Goal: Transaction & Acquisition: Purchase product/service

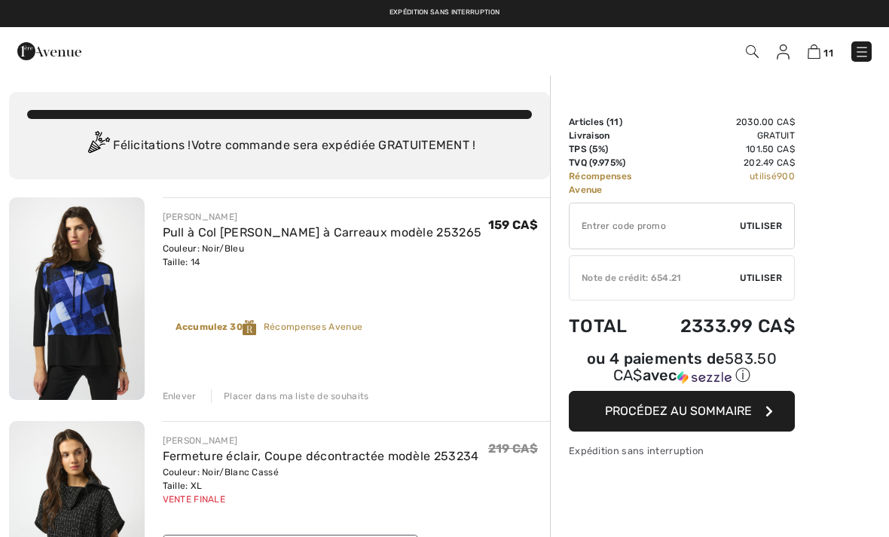
click at [778, 57] on img at bounding box center [783, 51] width 13 height 15
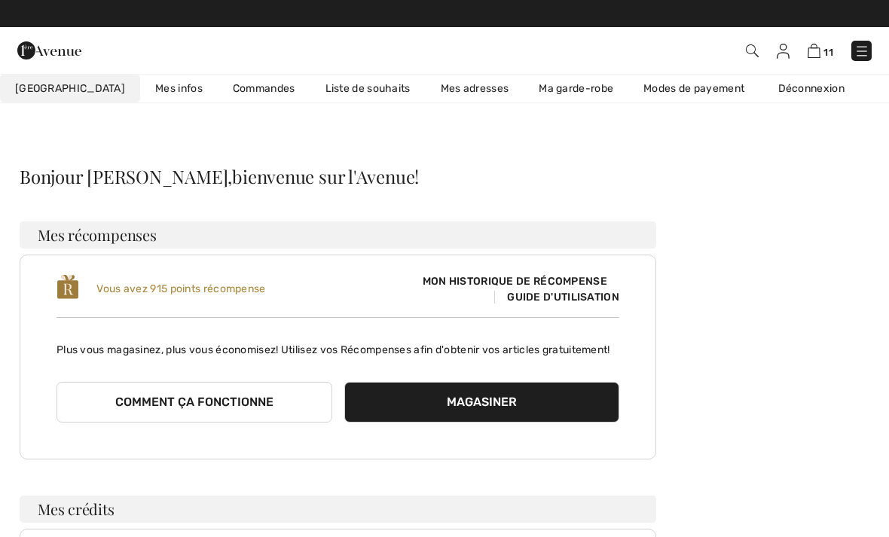
click at [357, 90] on link "Liste de souhaits" at bounding box center [367, 89] width 115 height 28
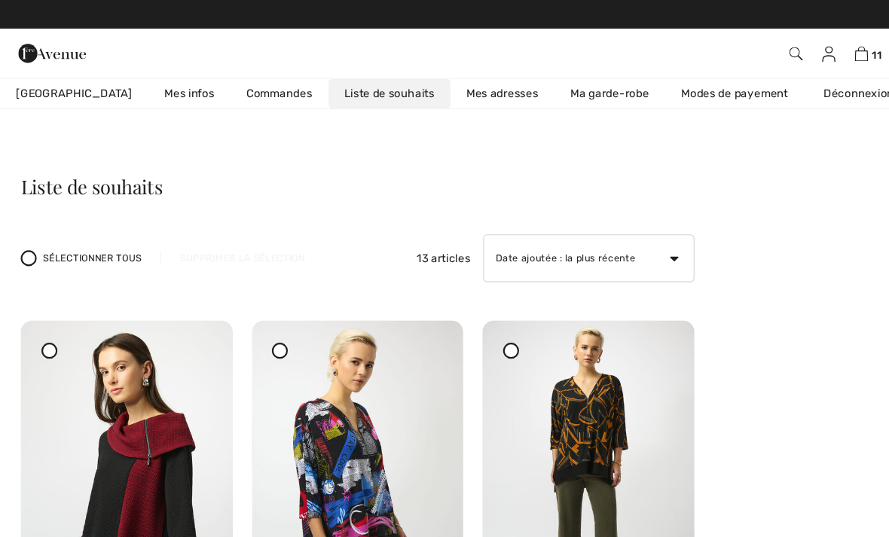
click at [784, 57] on img at bounding box center [783, 51] width 13 height 15
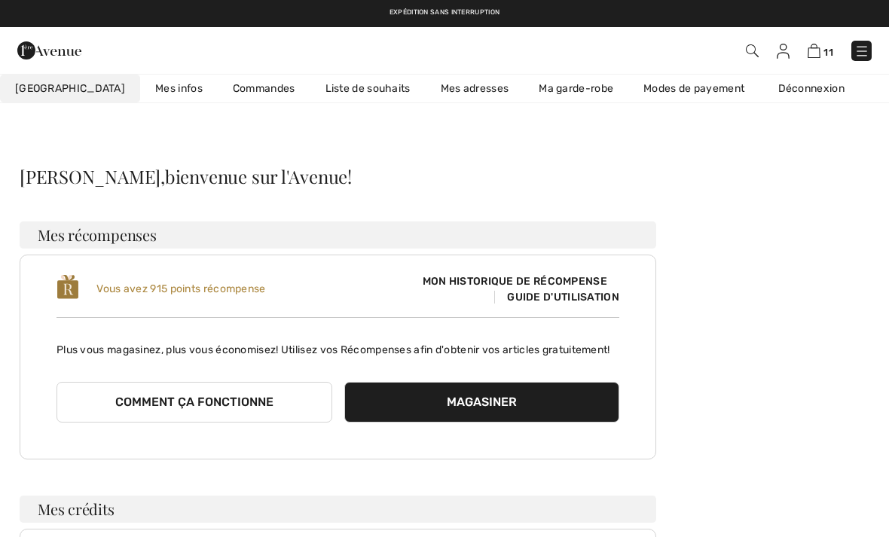
click at [867, 52] on img at bounding box center [861, 51] width 15 height 15
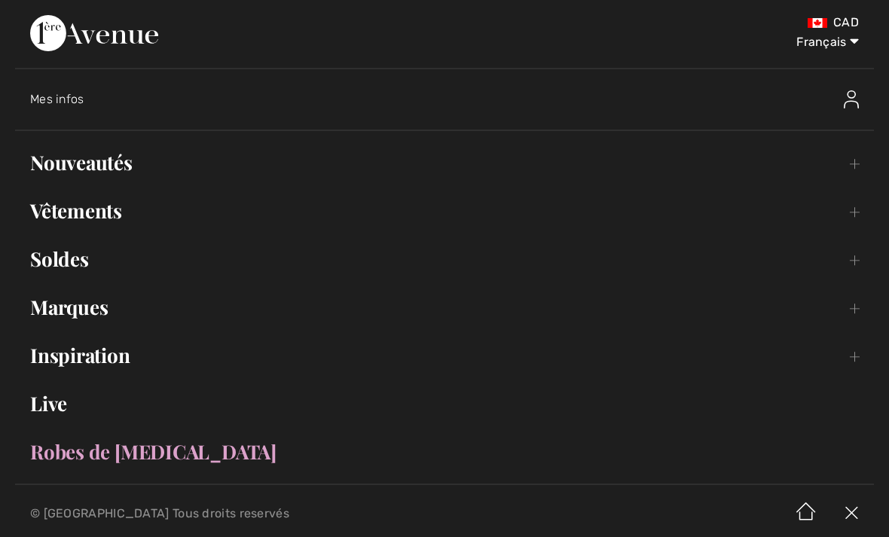
click at [118, 215] on link "Vêtements Toggle submenu" at bounding box center [444, 210] width 859 height 33
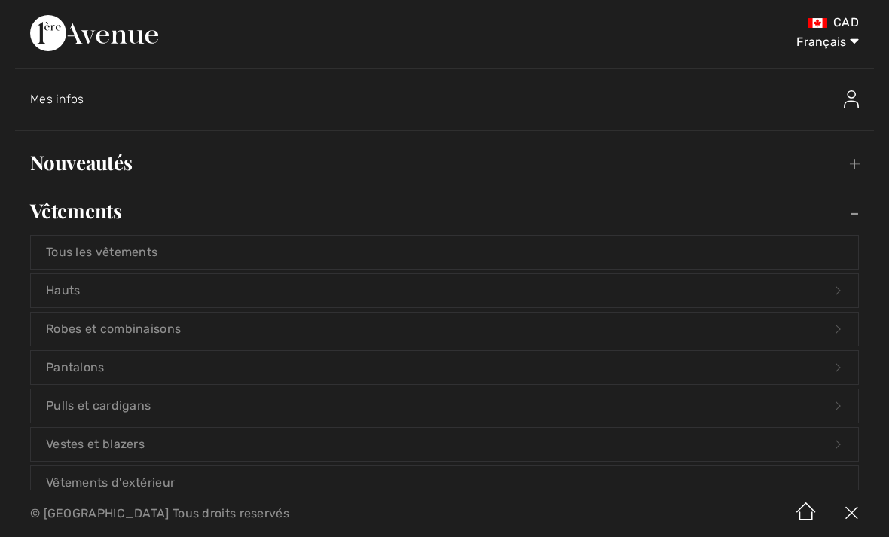
click at [133, 403] on link "Pulls et cardigans Open submenu" at bounding box center [444, 406] width 827 height 33
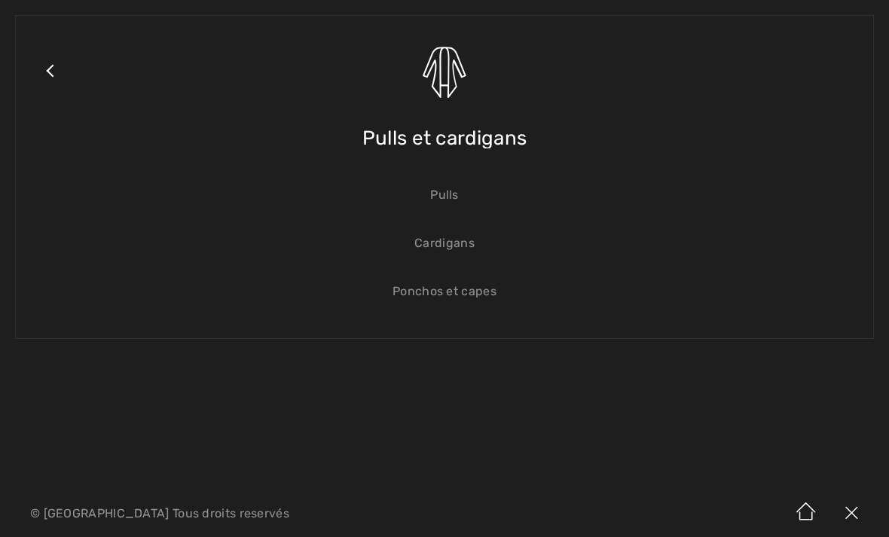
click at [460, 250] on link "Cardigans" at bounding box center [444, 243] width 827 height 33
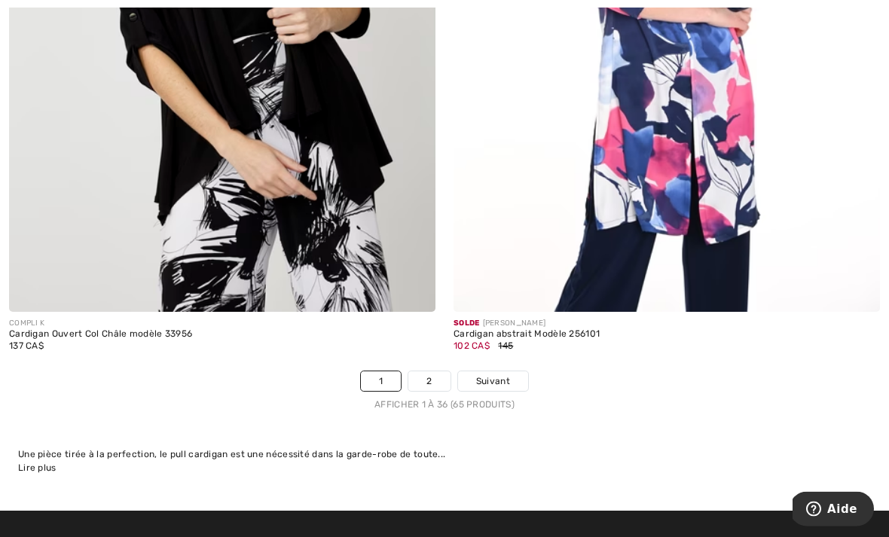
scroll to position [13058, 0]
click at [510, 371] on link "Suivant" at bounding box center [493, 381] width 70 height 20
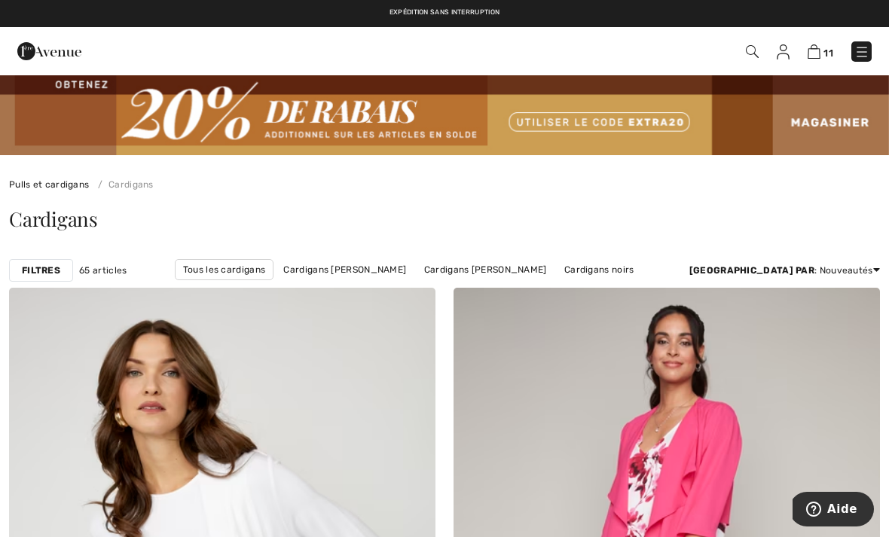
click at [855, 60] on link at bounding box center [861, 51] width 20 height 20
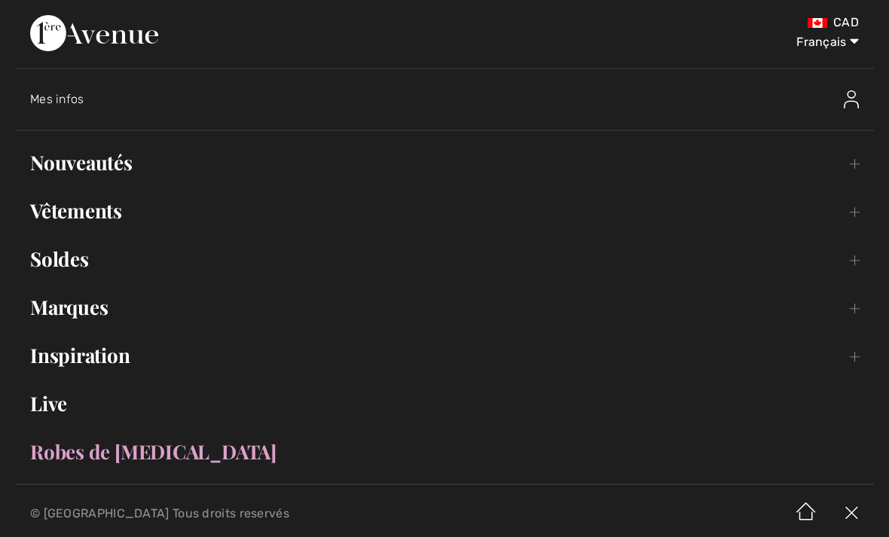
click at [73, 206] on link "Vêtements Toggle submenu" at bounding box center [444, 210] width 859 height 33
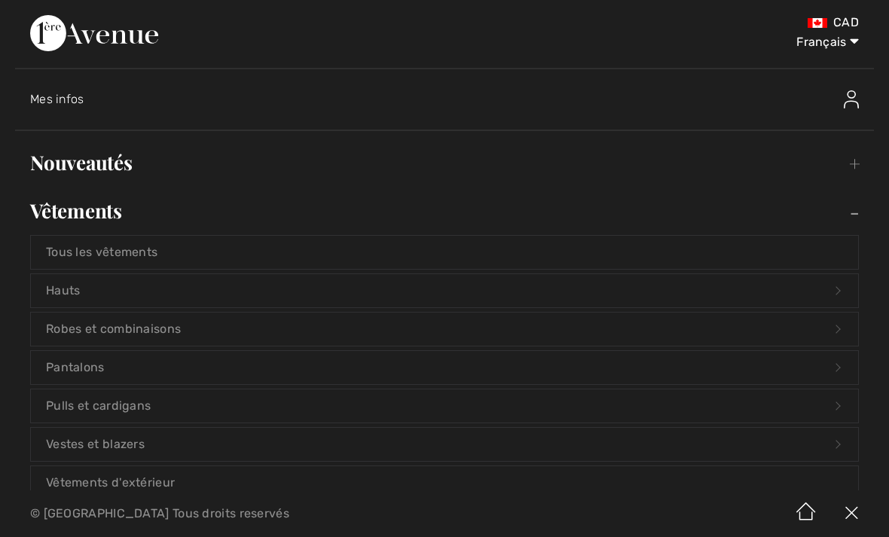
click at [112, 411] on link "Pulls et cardigans Open submenu" at bounding box center [444, 406] width 827 height 33
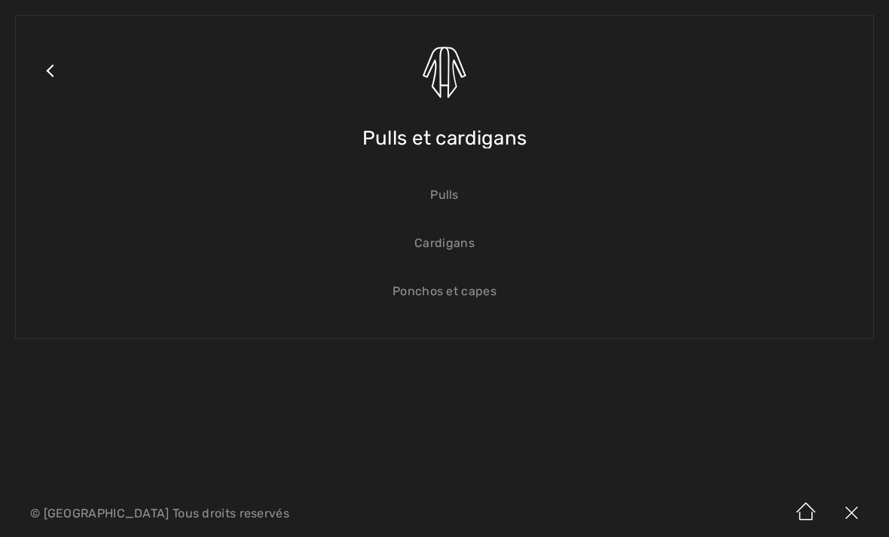
click at [472, 298] on link "Ponchos et capes" at bounding box center [444, 291] width 827 height 33
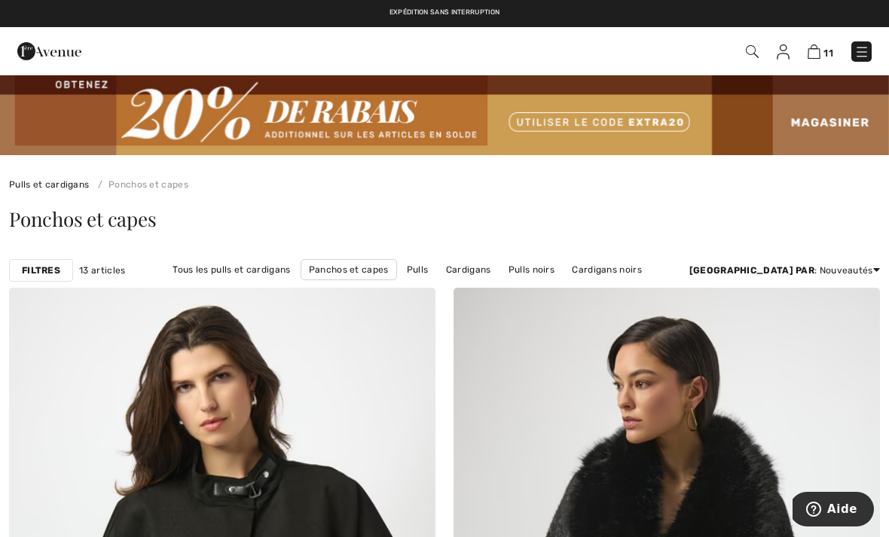
click at [859, 53] on img at bounding box center [861, 51] width 15 height 15
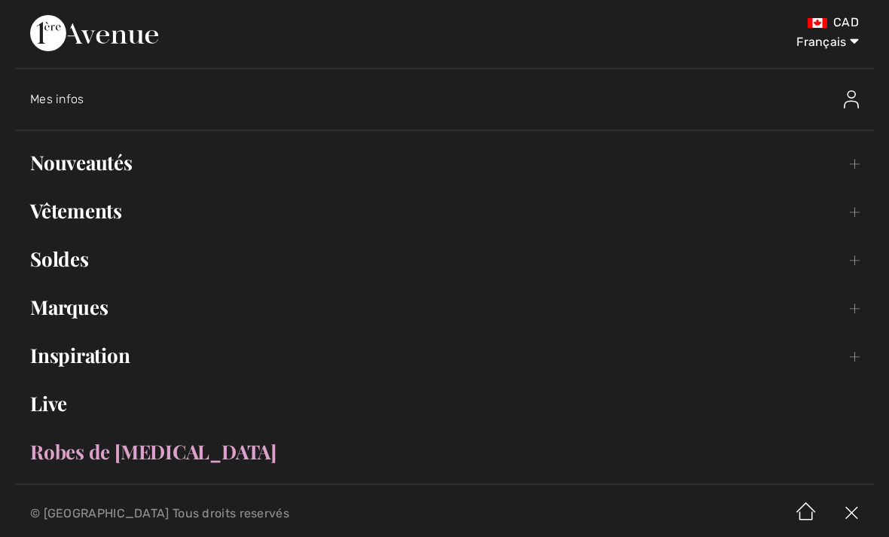
click at [87, 215] on link "Vêtements Toggle submenu" at bounding box center [444, 210] width 859 height 33
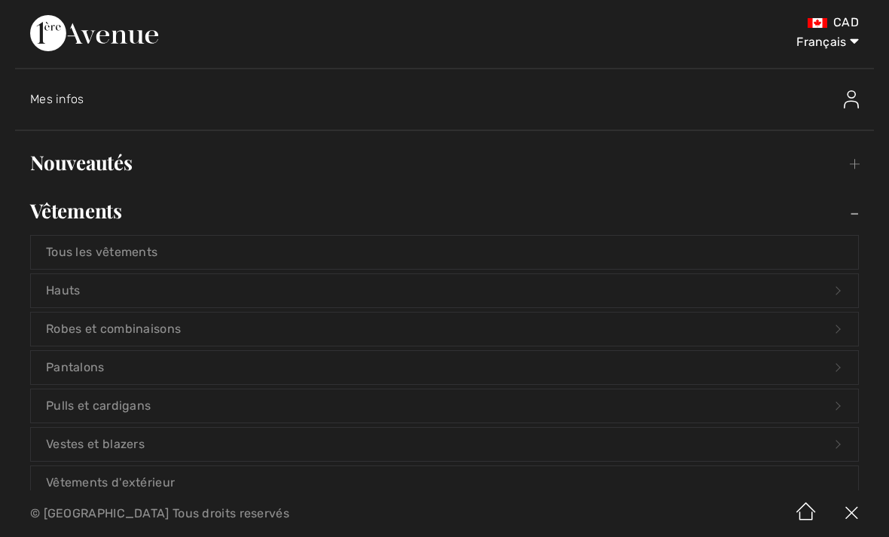
click at [59, 294] on link "Hauts Open submenu" at bounding box center [444, 290] width 827 height 33
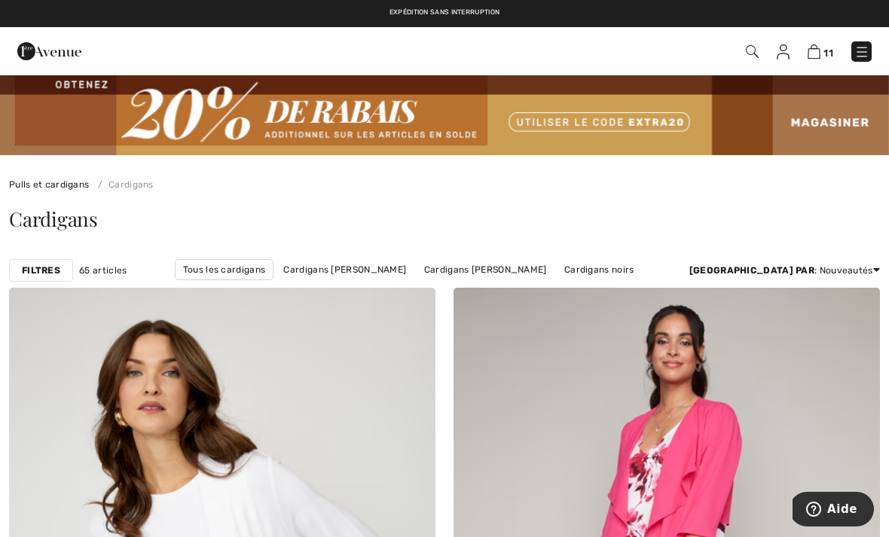
click at [869, 48] on img at bounding box center [861, 51] width 15 height 15
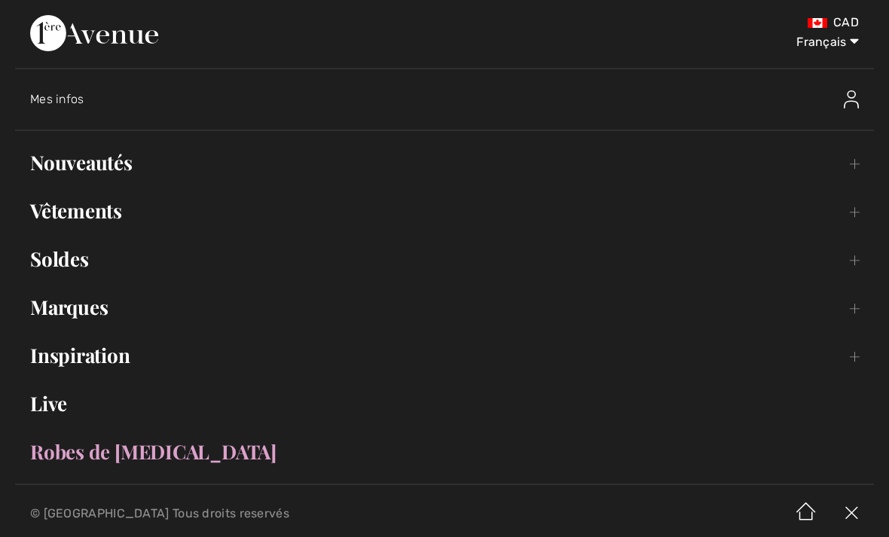
click at [90, 165] on link "Nouveautés Toggle submenu" at bounding box center [444, 162] width 859 height 33
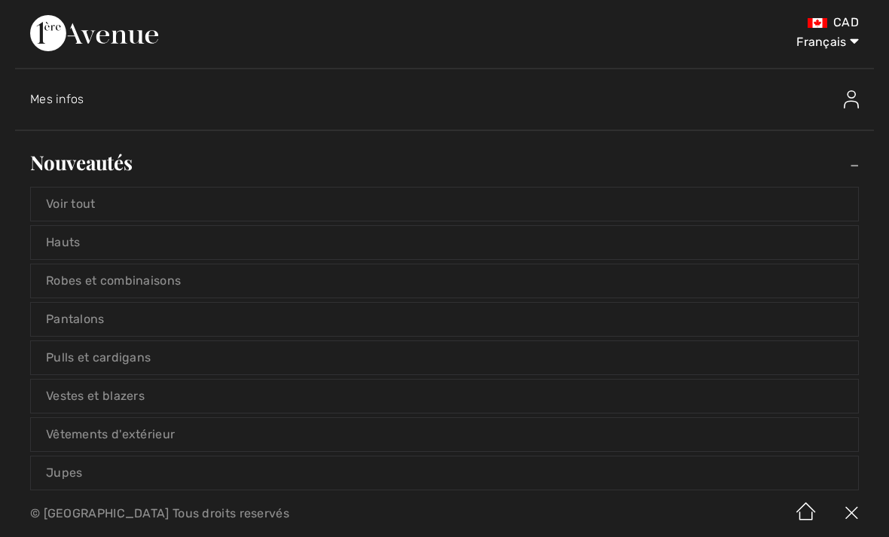
click at [66, 192] on link "Voir tout" at bounding box center [444, 204] width 827 height 33
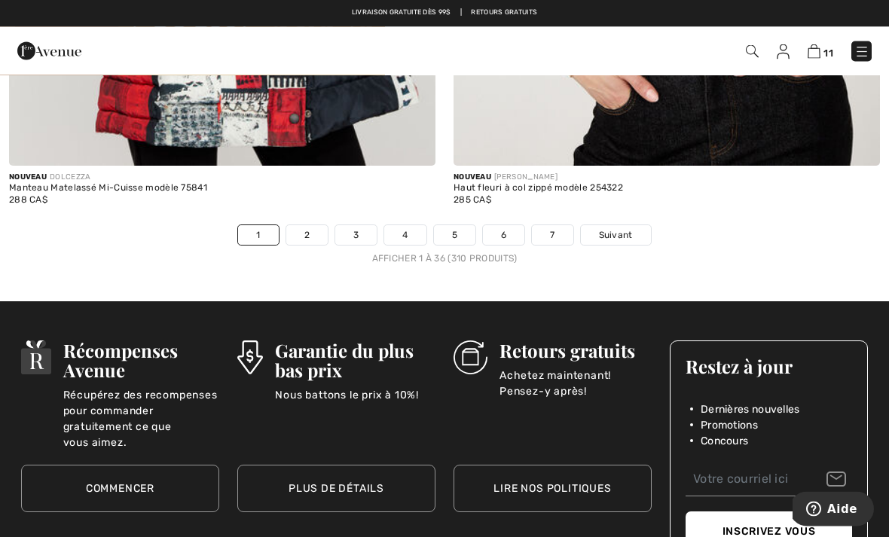
scroll to position [13140, 0]
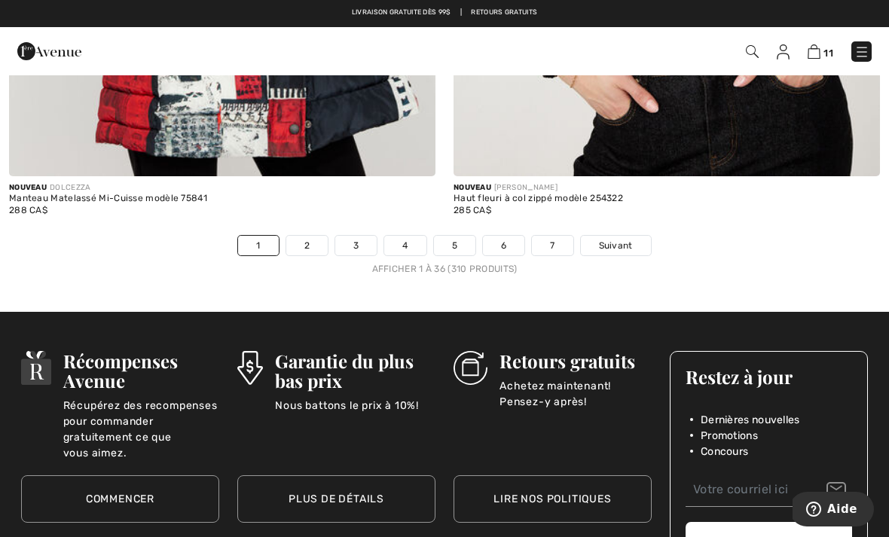
click at [627, 239] on span "Suivant" at bounding box center [616, 246] width 34 height 14
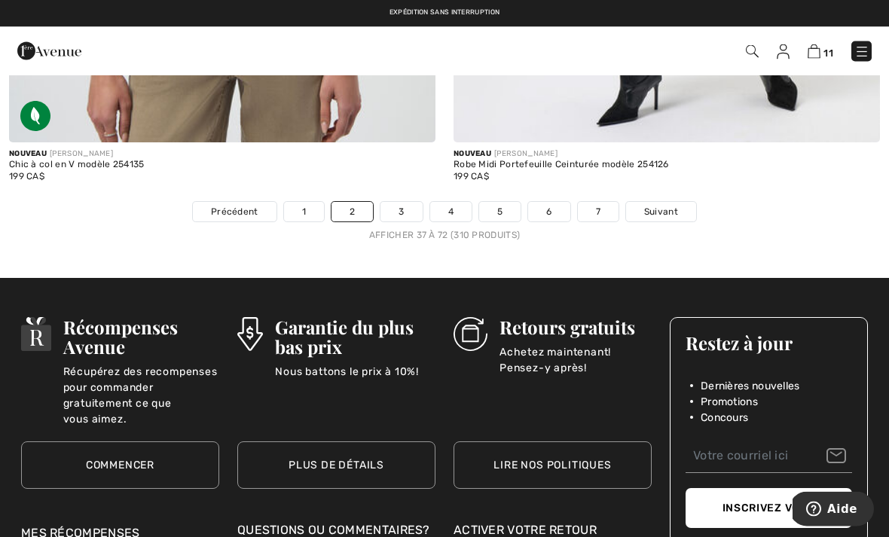
scroll to position [13199, 0]
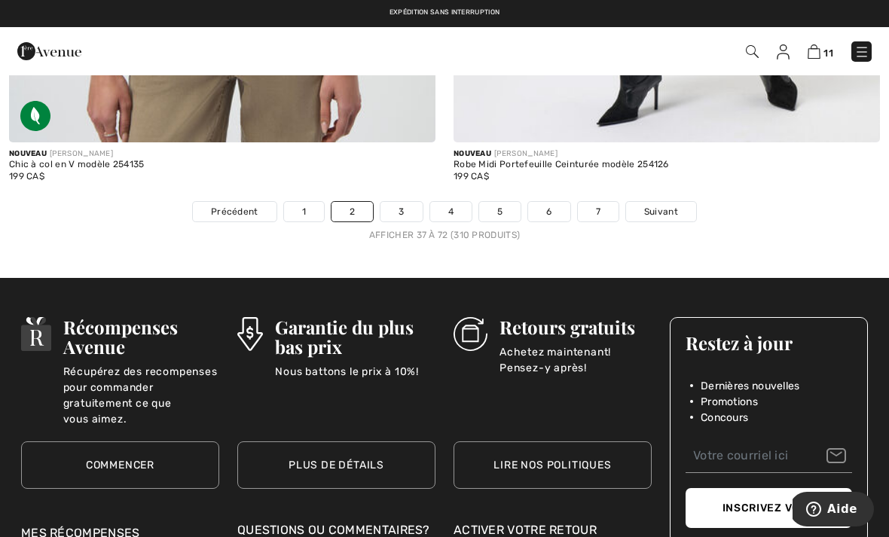
click at [671, 205] on span "Suivant" at bounding box center [661, 212] width 34 height 14
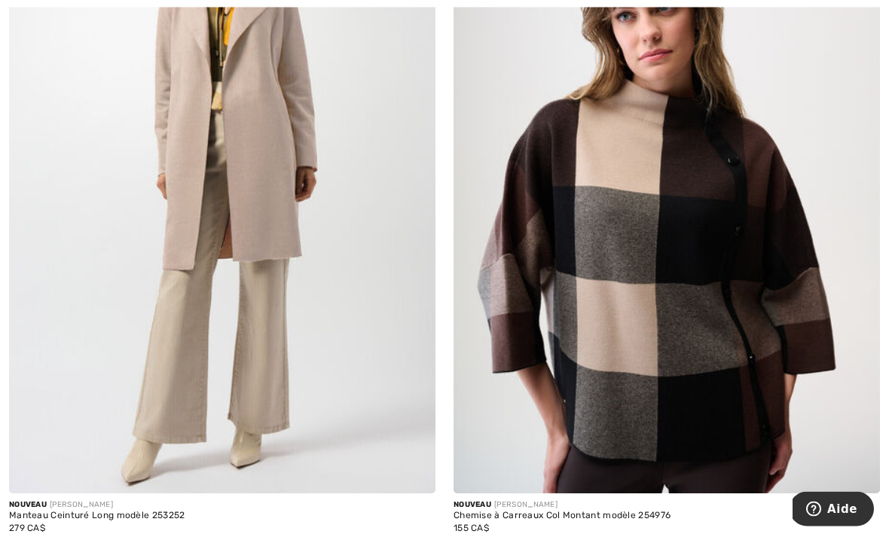
scroll to position [5637, 0]
click at [747, 306] on img at bounding box center [667, 174] width 426 height 640
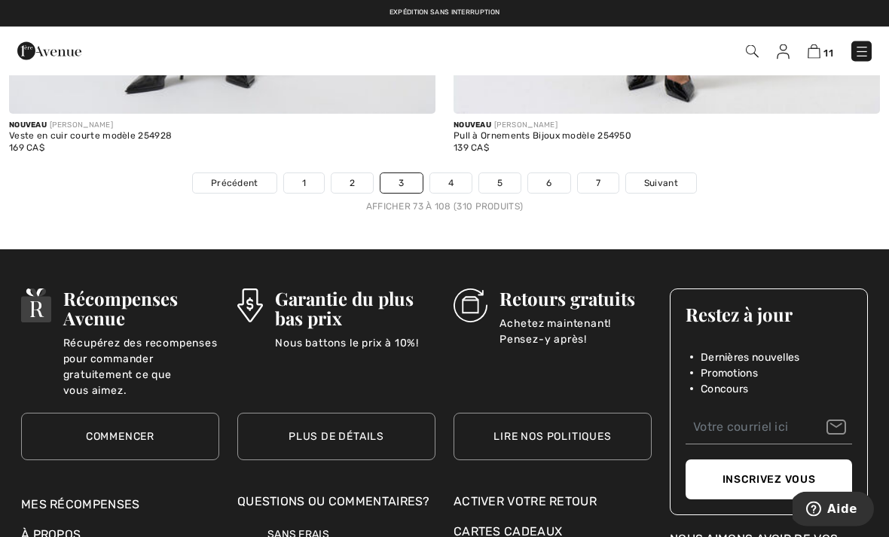
scroll to position [13377, 0]
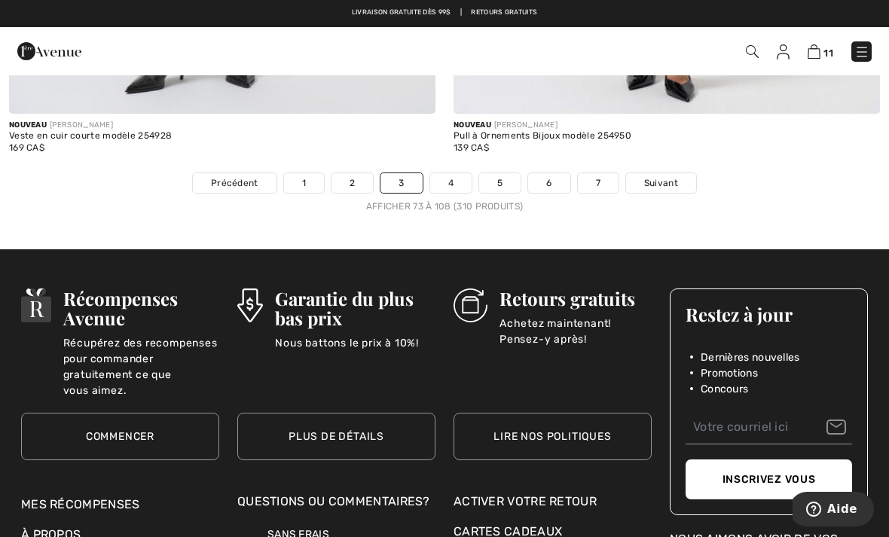
click at [663, 176] on span "Suivant" at bounding box center [661, 183] width 34 height 14
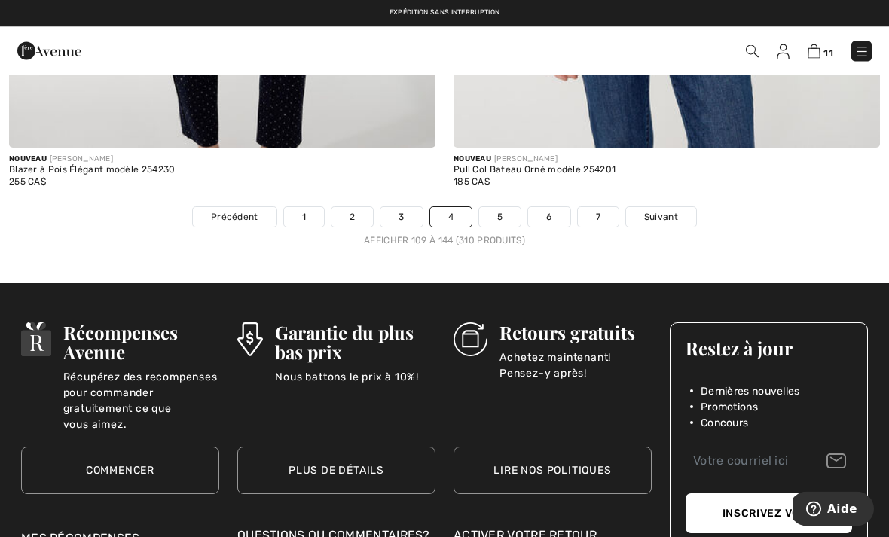
scroll to position [13181, 0]
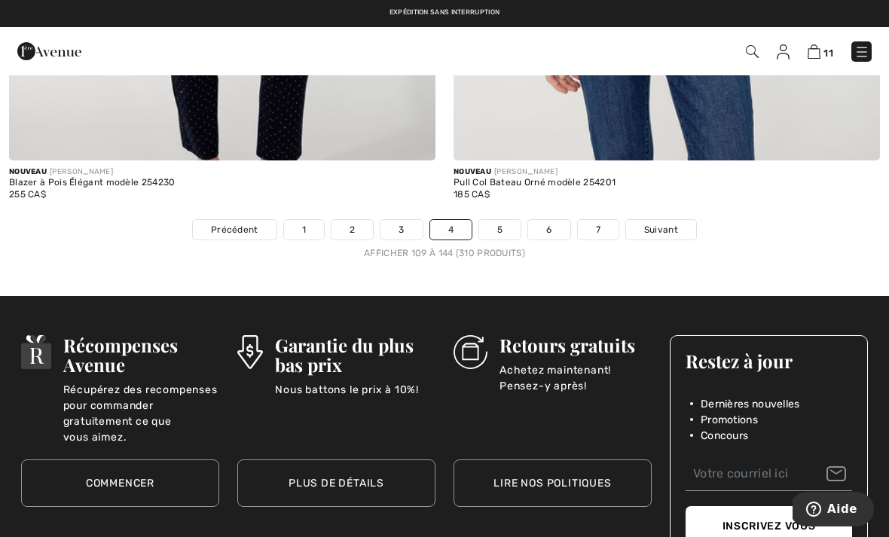
click at [665, 223] on span "Suivant" at bounding box center [661, 230] width 34 height 14
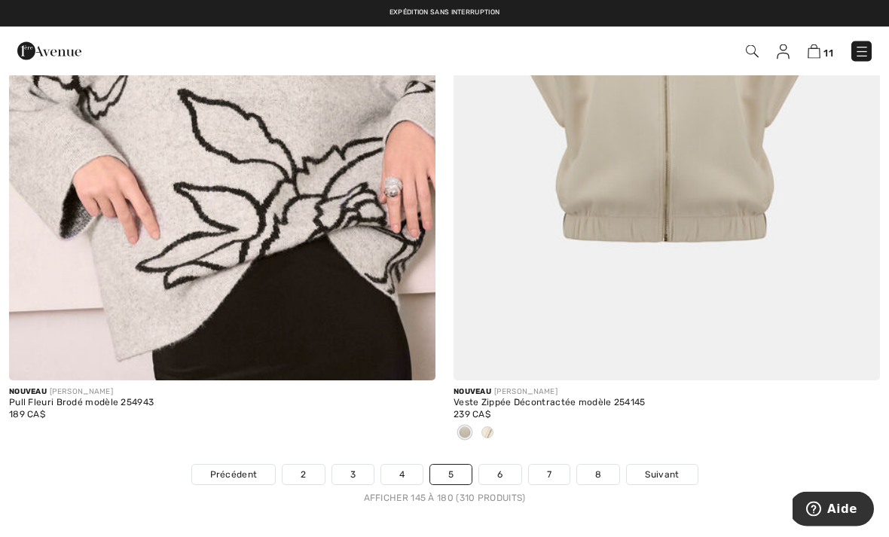
scroll to position [12906, 0]
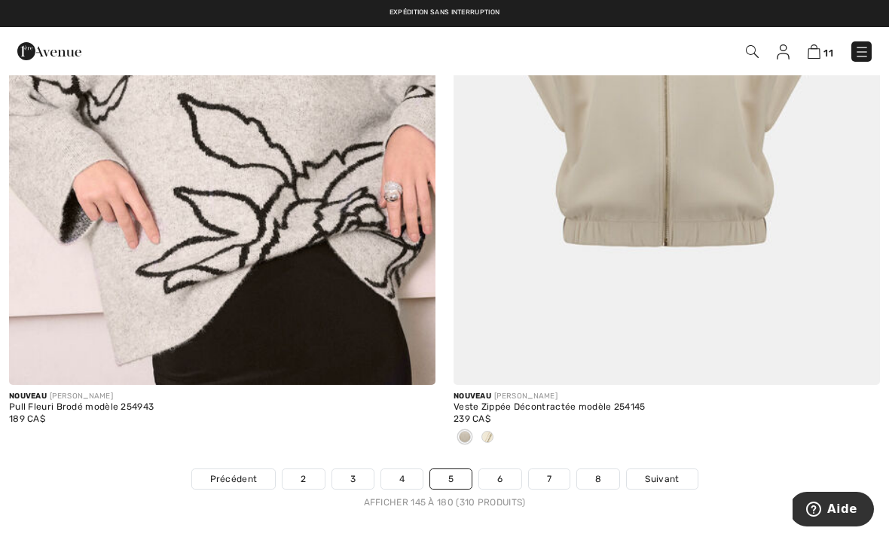
click at [665, 472] on span "Suivant" at bounding box center [662, 479] width 34 height 14
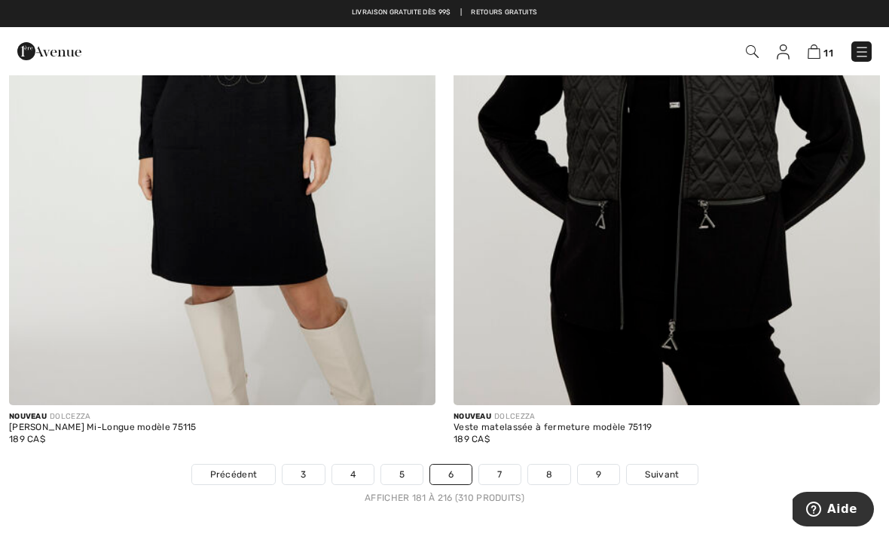
scroll to position [12784, 0]
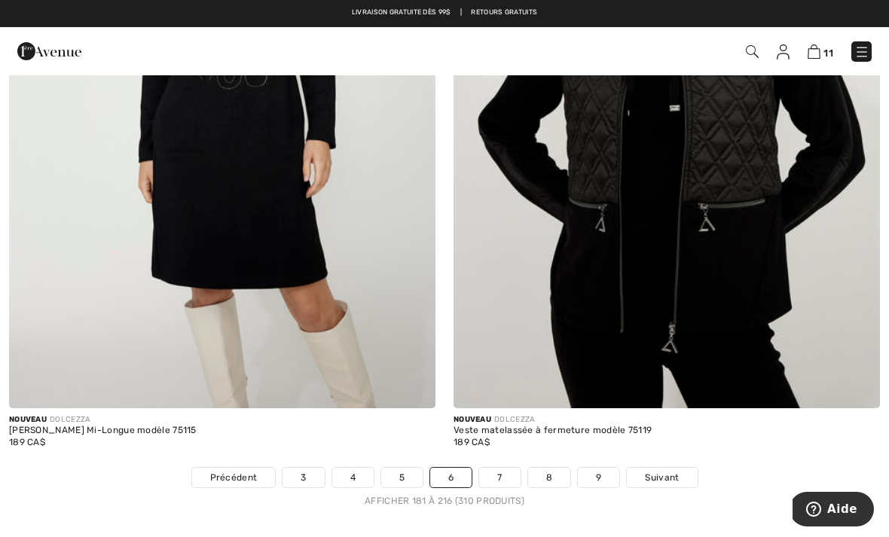
click at [665, 471] on span "Suivant" at bounding box center [662, 478] width 34 height 14
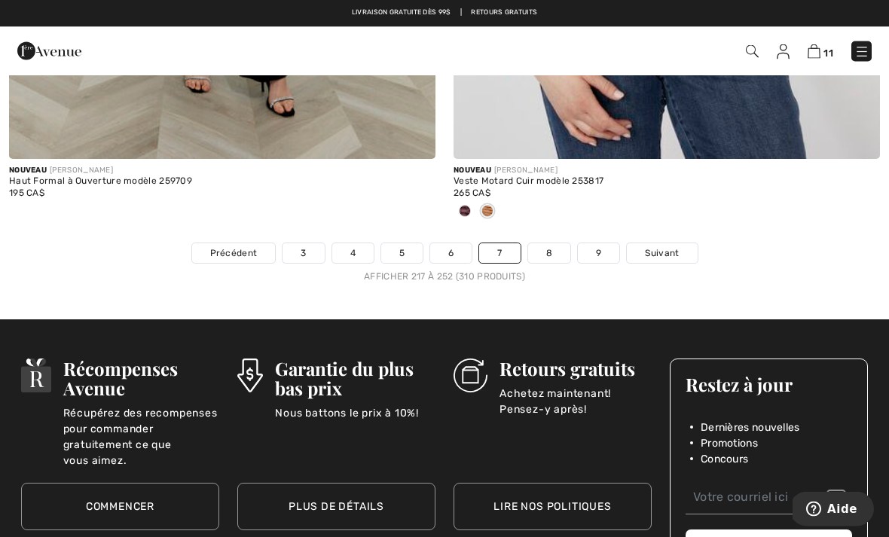
scroll to position [12983, 0]
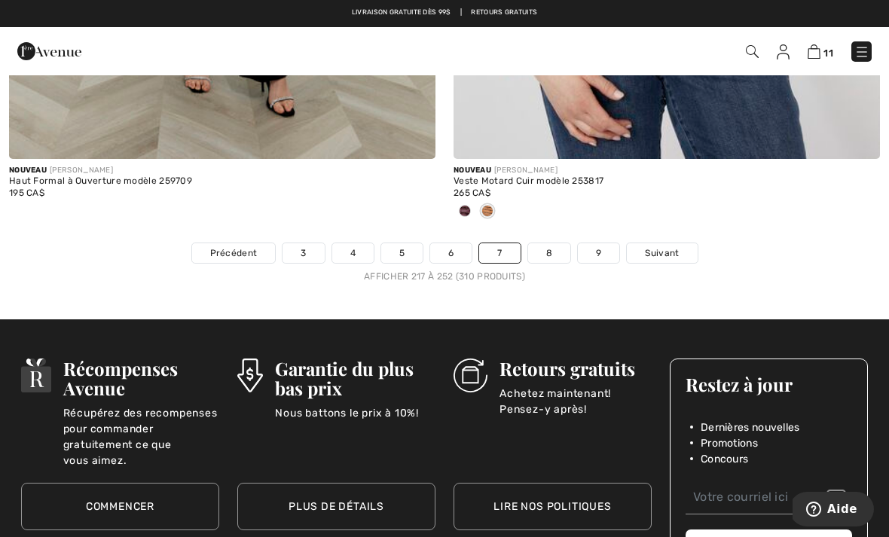
click at [549, 243] on link "8" at bounding box center [549, 253] width 42 height 20
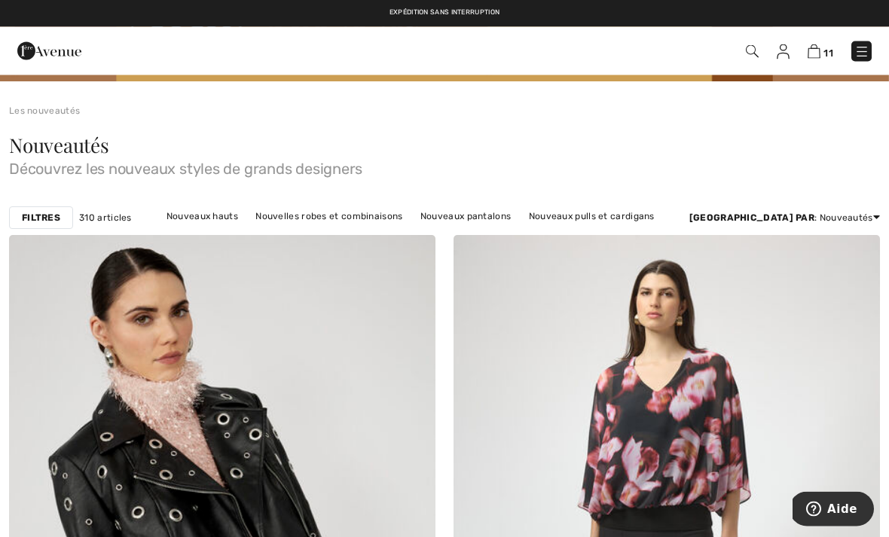
scroll to position [46, 0]
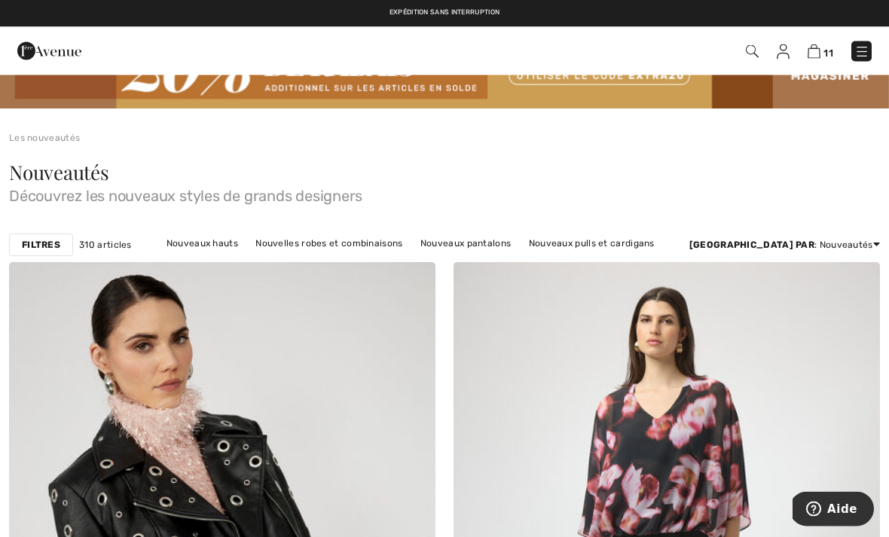
click at [854, 47] on img at bounding box center [861, 51] width 15 height 15
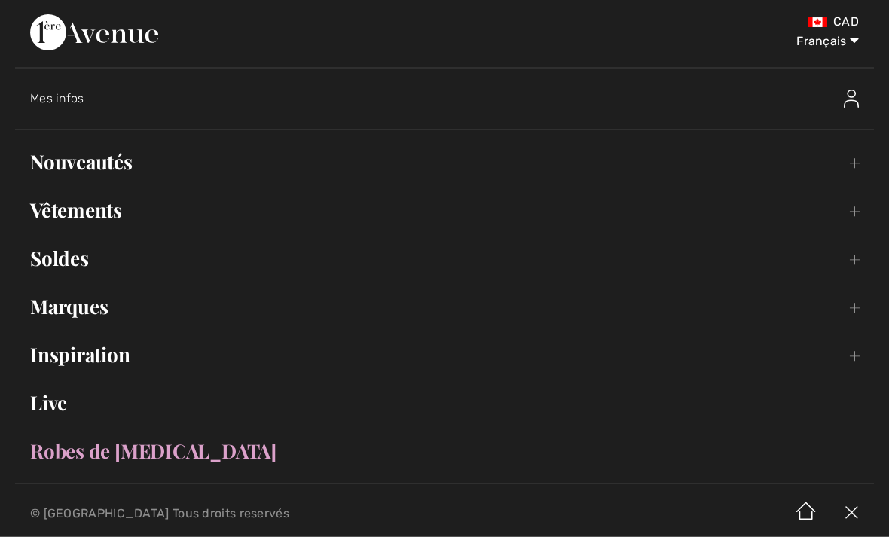
scroll to position [47, 0]
click at [84, 209] on link "Vêtements Toggle submenu" at bounding box center [444, 210] width 859 height 33
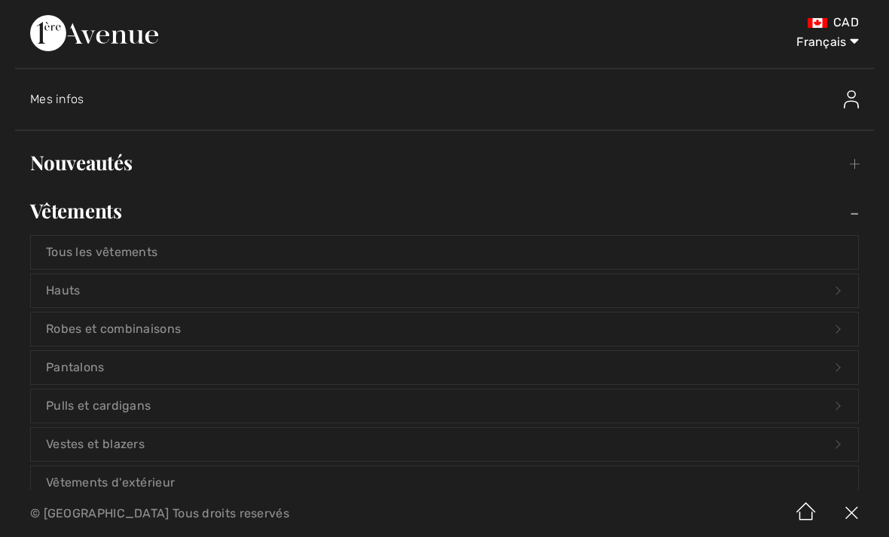
click at [69, 367] on link "Pantalons Open submenu" at bounding box center [444, 367] width 827 height 33
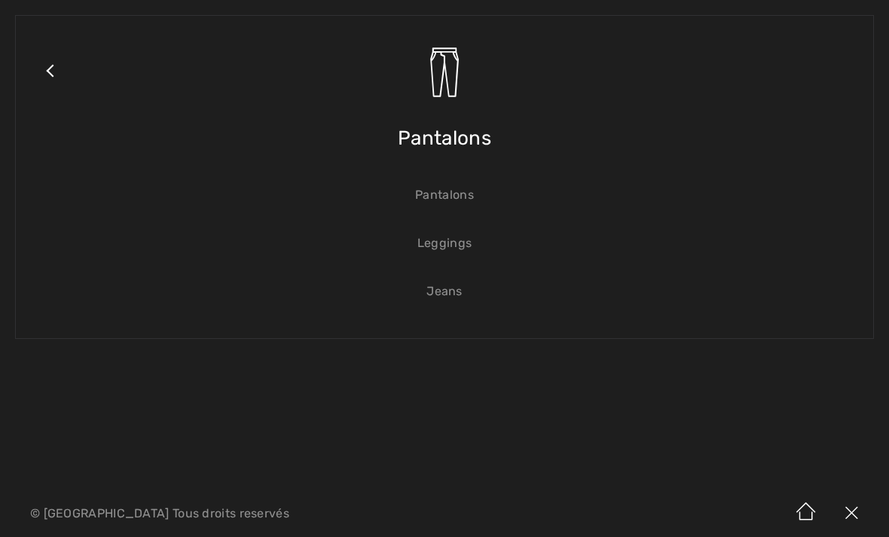
click at [439, 291] on link "Jeans" at bounding box center [444, 291] width 827 height 33
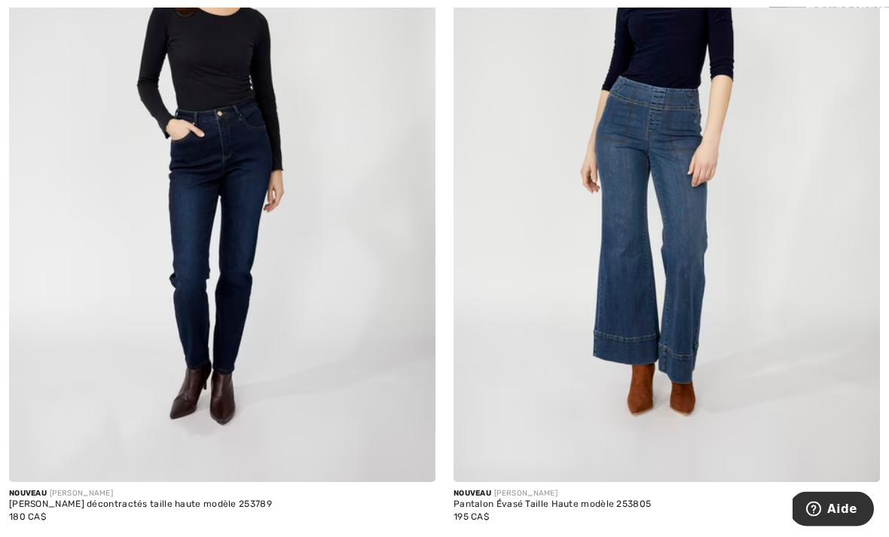
scroll to position [1845, 0]
click at [610, 283] on img at bounding box center [667, 162] width 426 height 640
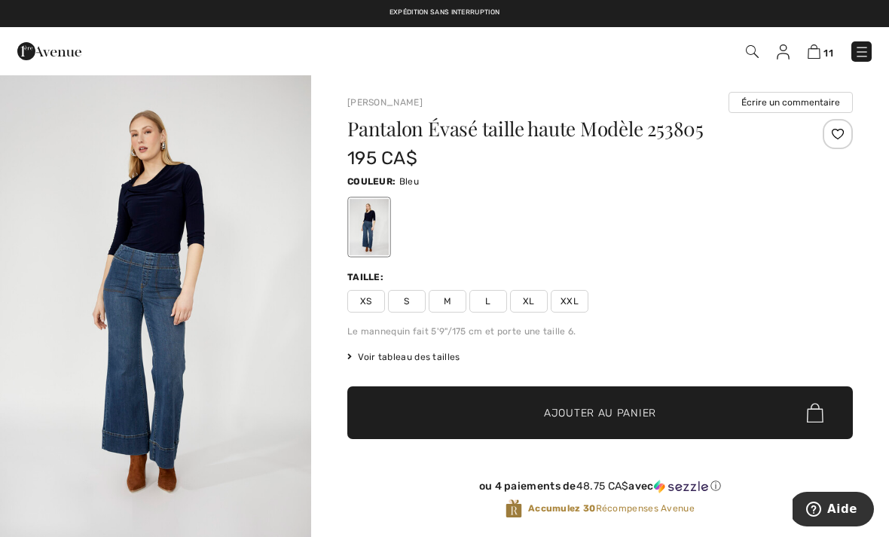
click at [522, 297] on span "XL" at bounding box center [529, 301] width 38 height 23
click at [547, 416] on span "Ajouter au panier" at bounding box center [600, 413] width 112 height 16
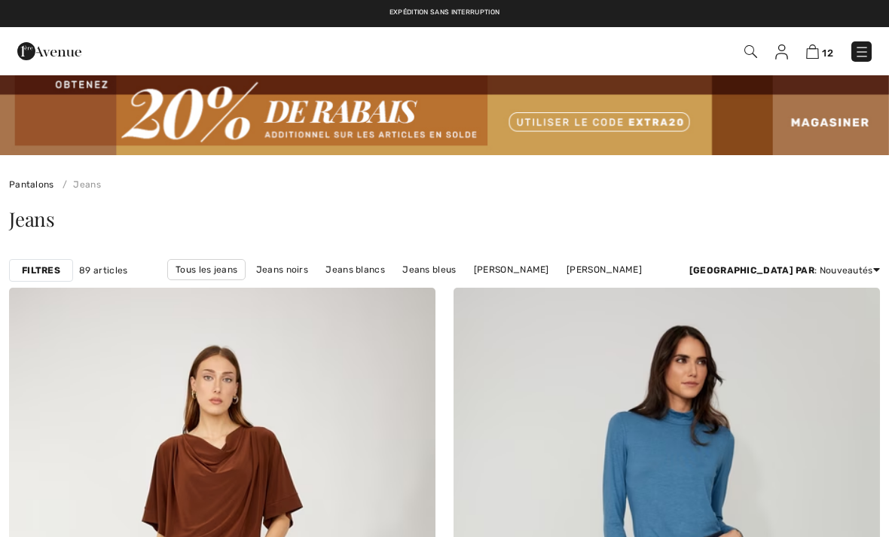
scroll to position [1893, 0]
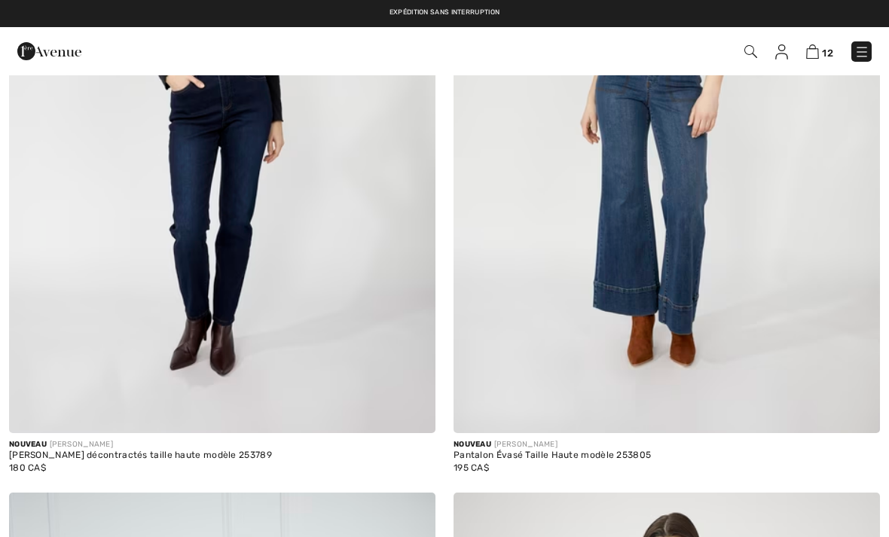
checkbox input "true"
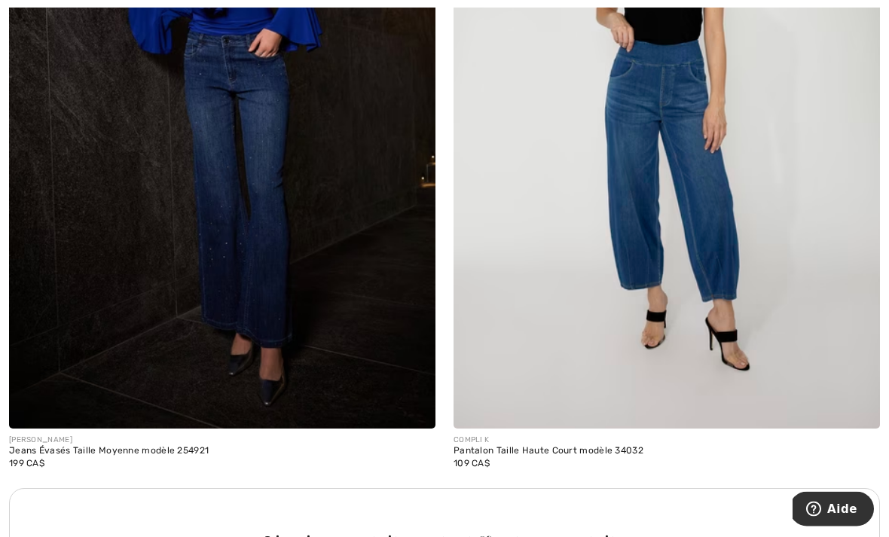
scroll to position [4019, 0]
click at [622, 186] on img at bounding box center [667, 109] width 426 height 640
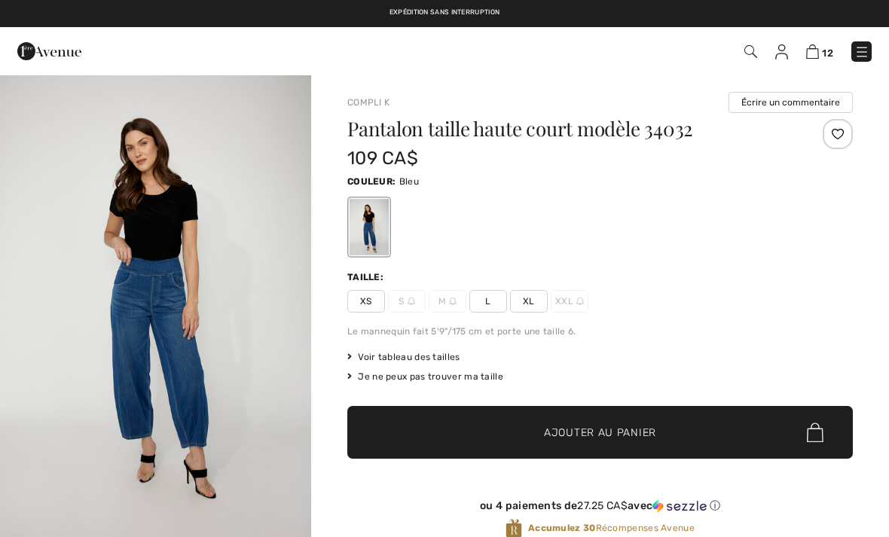
checkbox input "true"
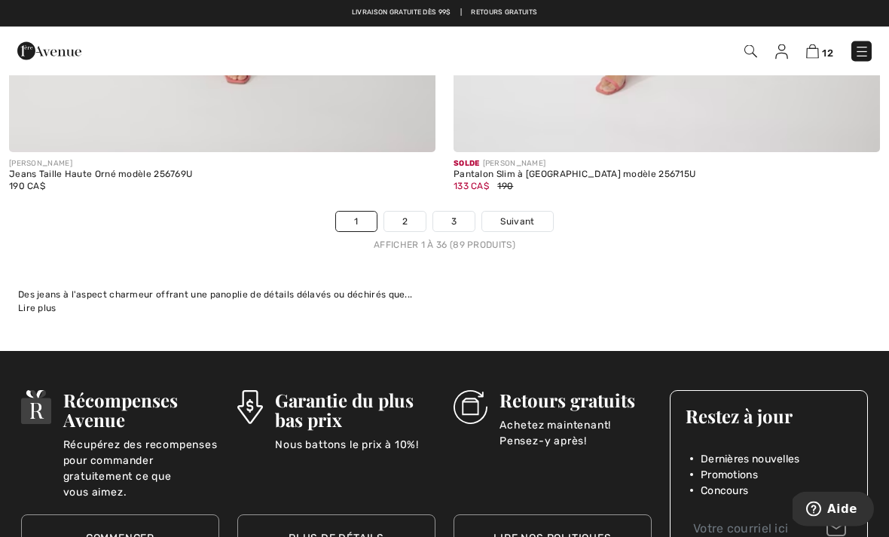
scroll to position [13093, 0]
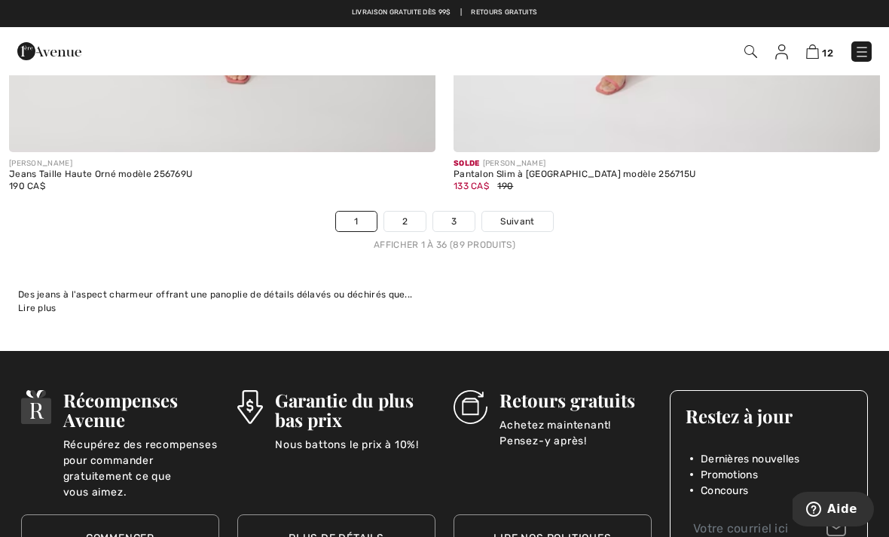
click at [520, 215] on span "Suivant" at bounding box center [517, 222] width 34 height 14
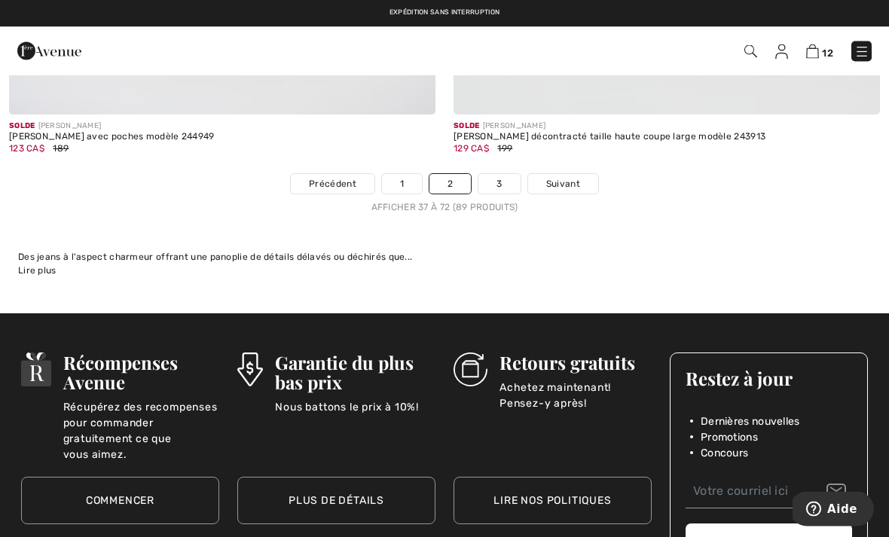
scroll to position [13132, 0]
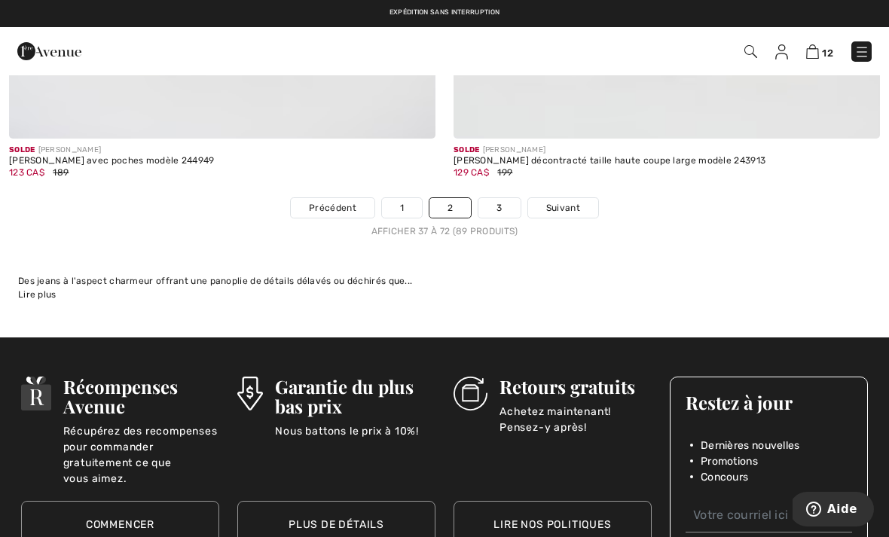
click at [568, 205] on link "Suivant" at bounding box center [563, 208] width 70 height 20
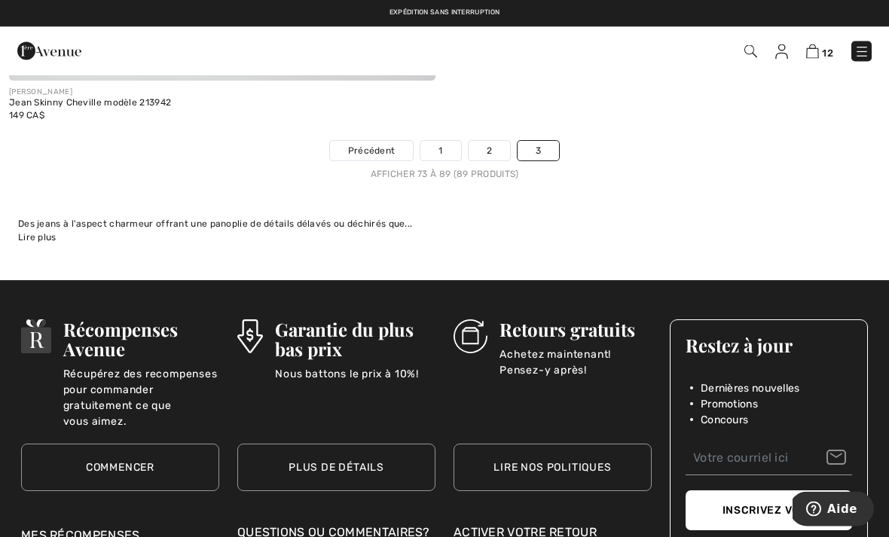
scroll to position [6621, 0]
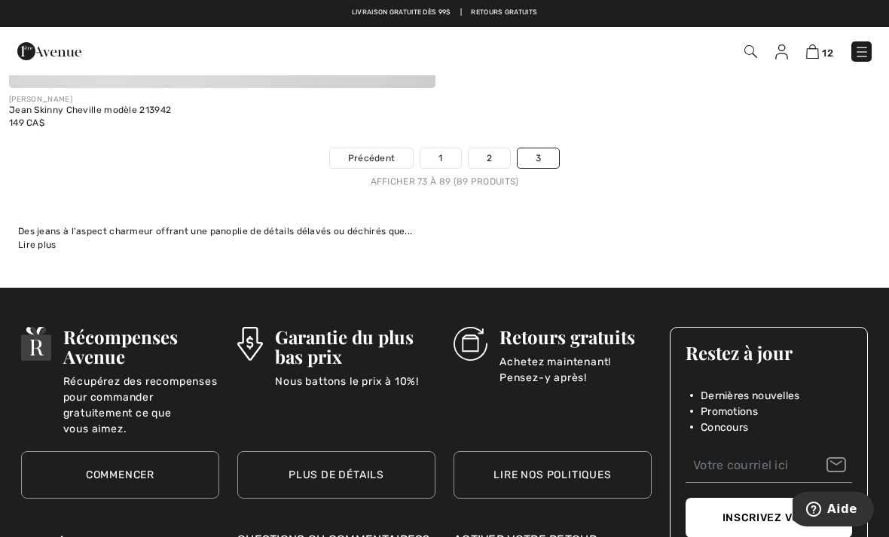
click at [818, 58] on img at bounding box center [812, 51] width 13 height 14
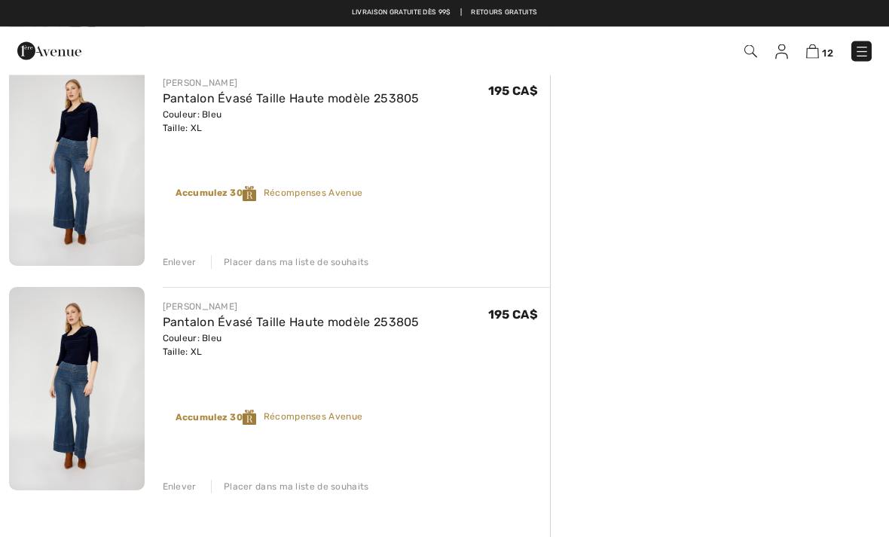
scroll to position [2372, 0]
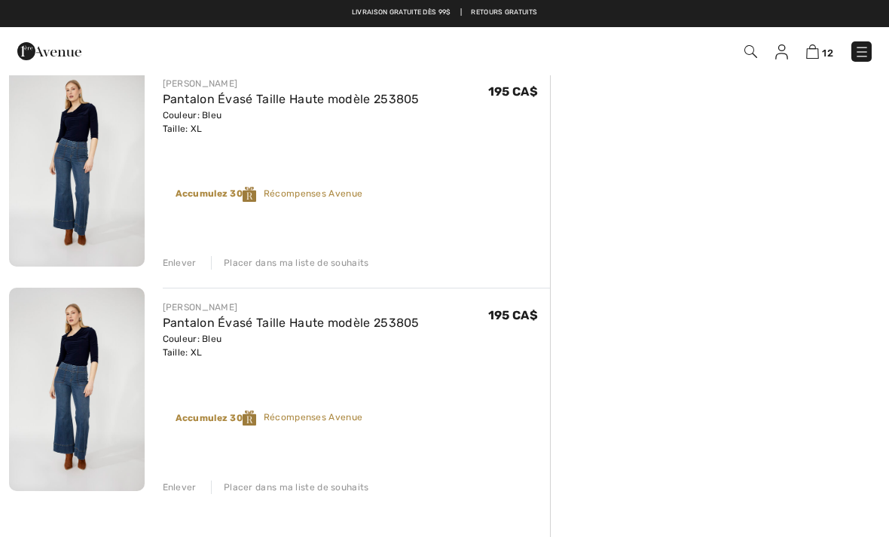
click at [181, 491] on div "Enlever" at bounding box center [180, 488] width 34 height 14
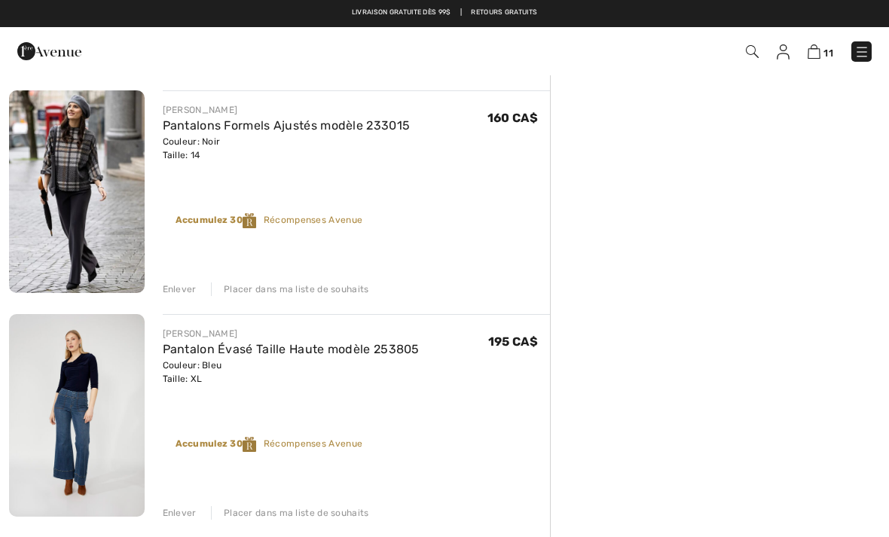
scroll to position [2104, 0]
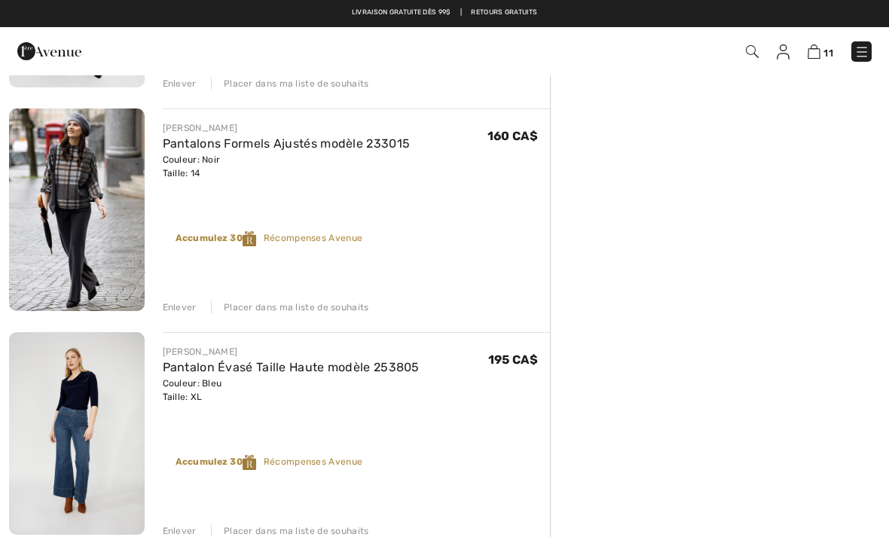
click at [186, 529] on div "Enlever" at bounding box center [180, 531] width 34 height 14
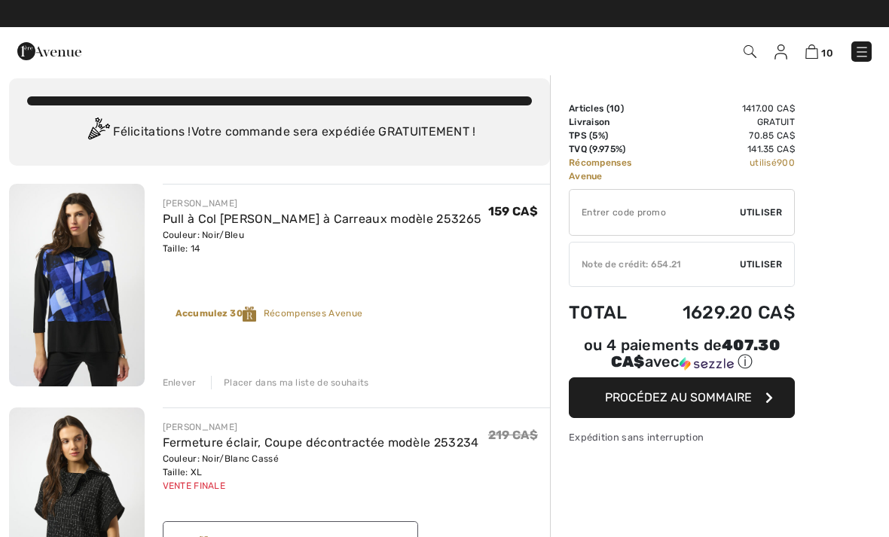
scroll to position [0, 0]
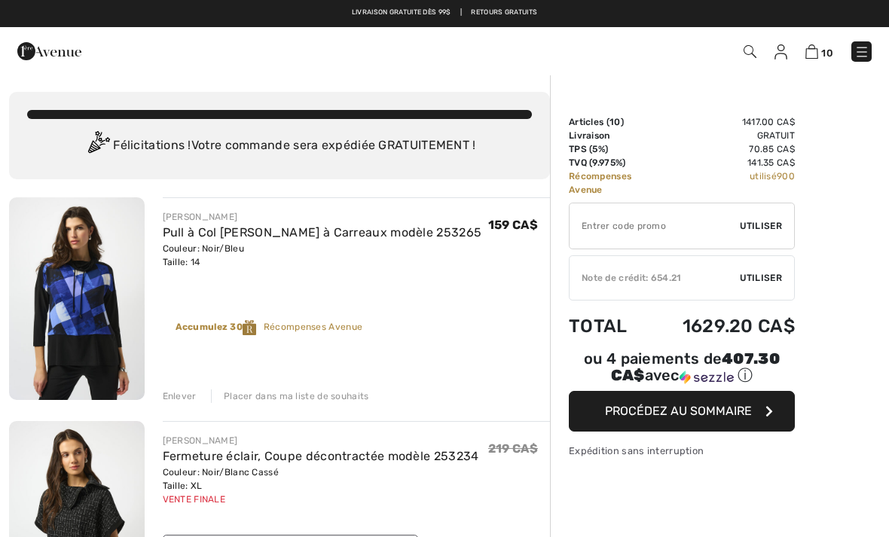
click at [858, 51] on img at bounding box center [861, 51] width 15 height 15
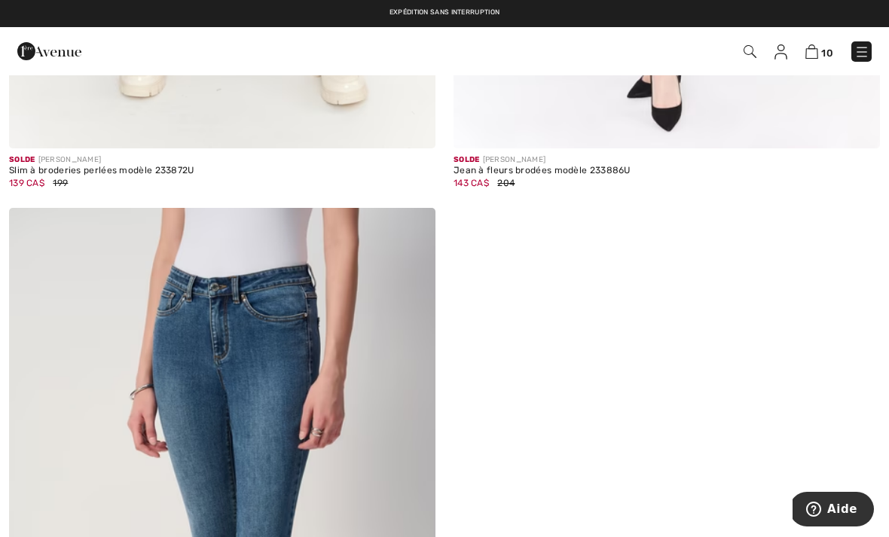
scroll to position [5859, 0]
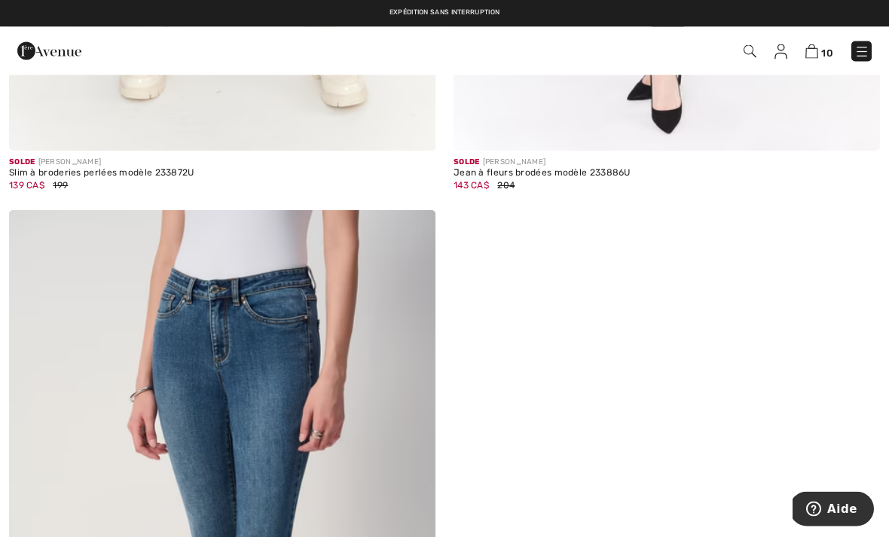
click at [782, 59] on img at bounding box center [781, 51] width 13 height 15
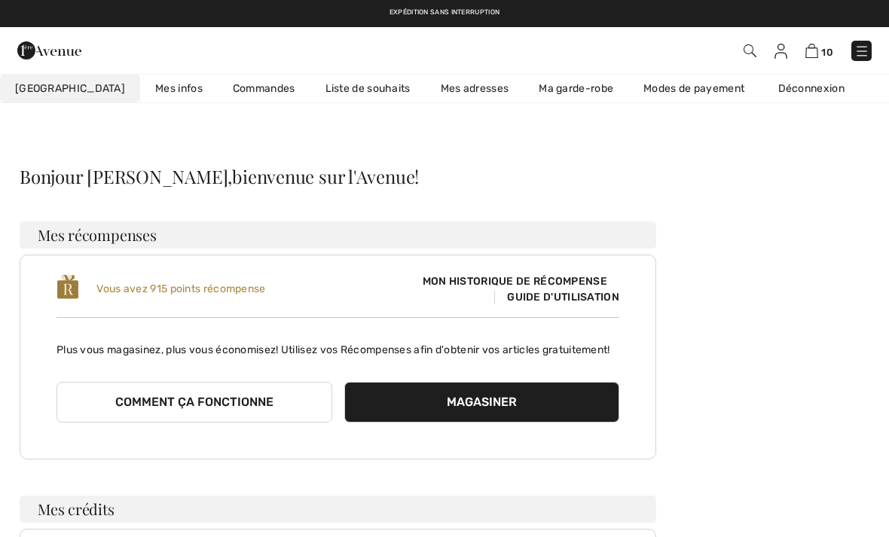
click at [329, 82] on link "Liste de souhaits" at bounding box center [367, 89] width 115 height 28
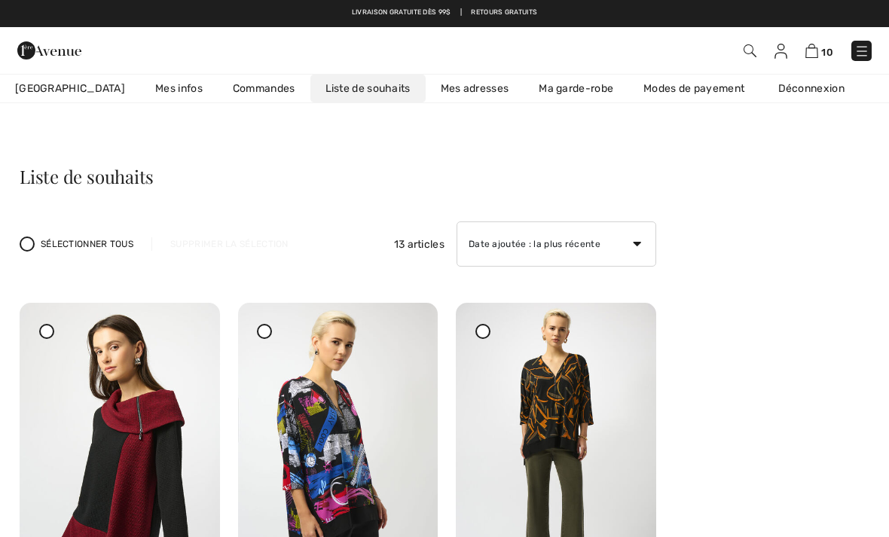
click at [866, 53] on img at bounding box center [861, 51] width 15 height 15
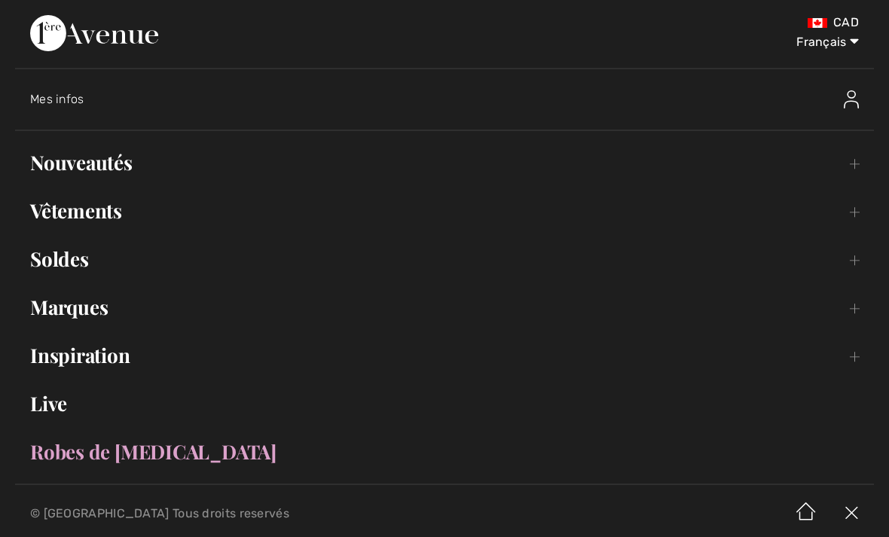
click at [115, 170] on link "Nouveautés Toggle submenu" at bounding box center [444, 162] width 859 height 33
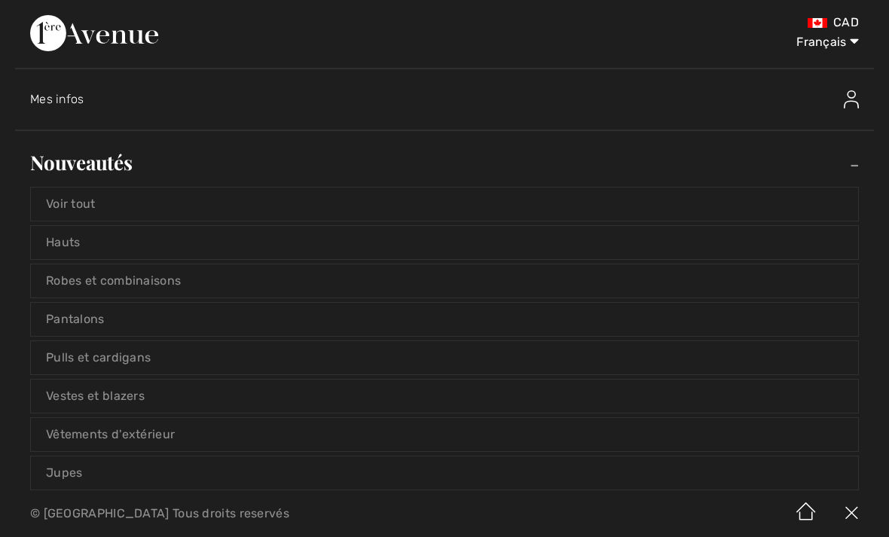
click at [90, 203] on link "Voir tout" at bounding box center [444, 204] width 827 height 33
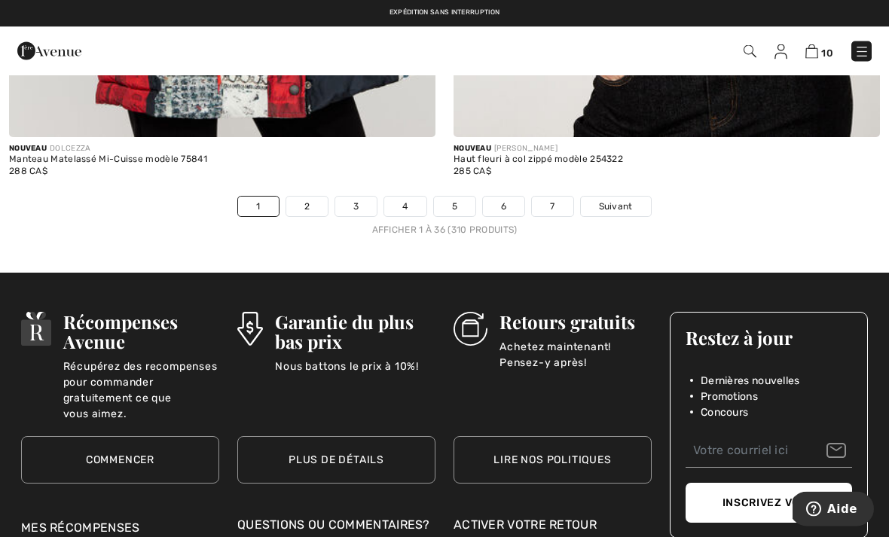
scroll to position [13175, 0]
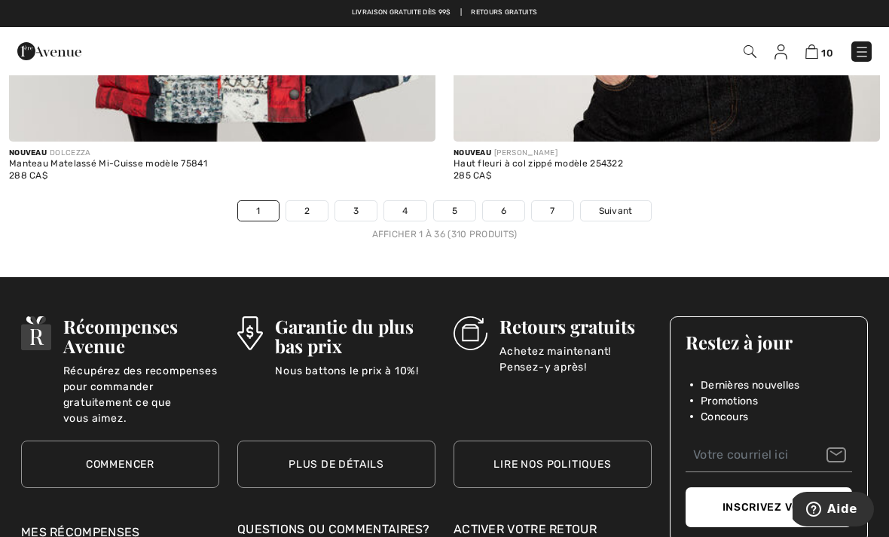
click at [622, 204] on span "Suivant" at bounding box center [616, 211] width 34 height 14
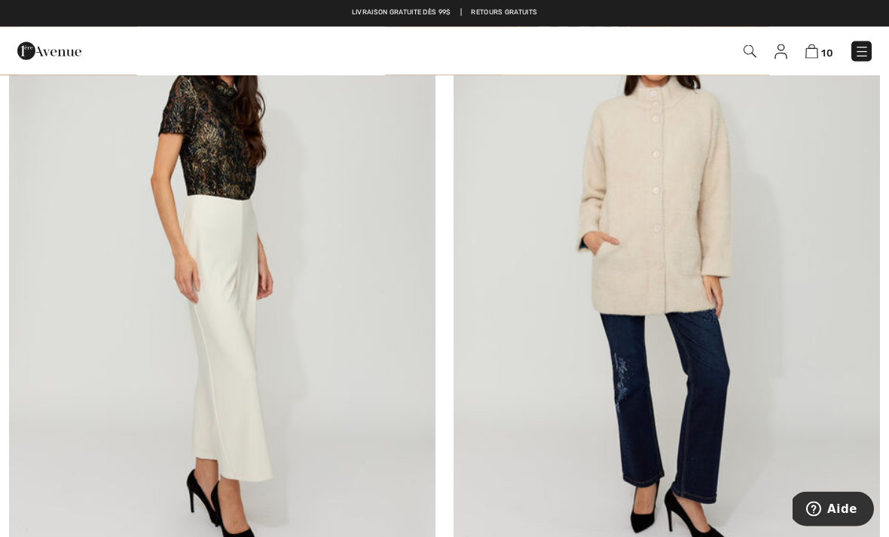
scroll to position [2499, 0]
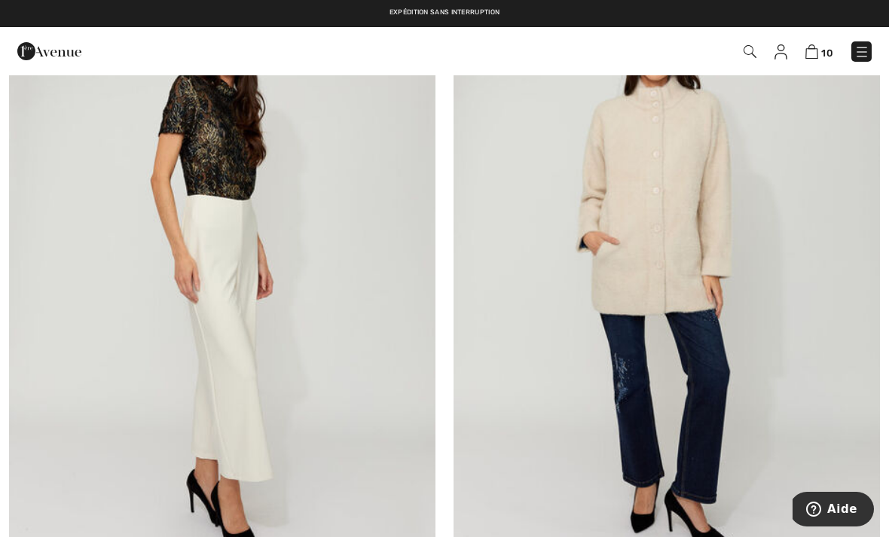
click at [679, 256] on img at bounding box center [667, 277] width 426 height 640
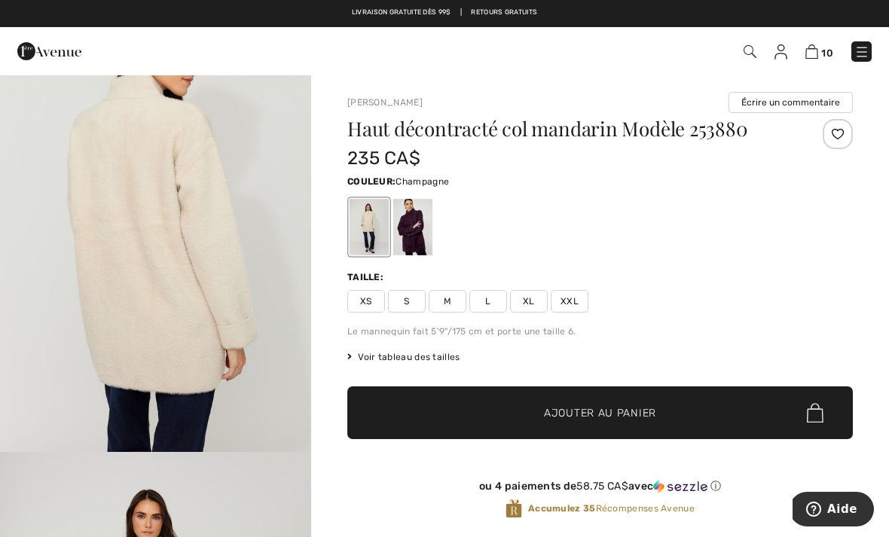
scroll to position [1518, 0]
click at [426, 234] on div at bounding box center [412, 227] width 39 height 57
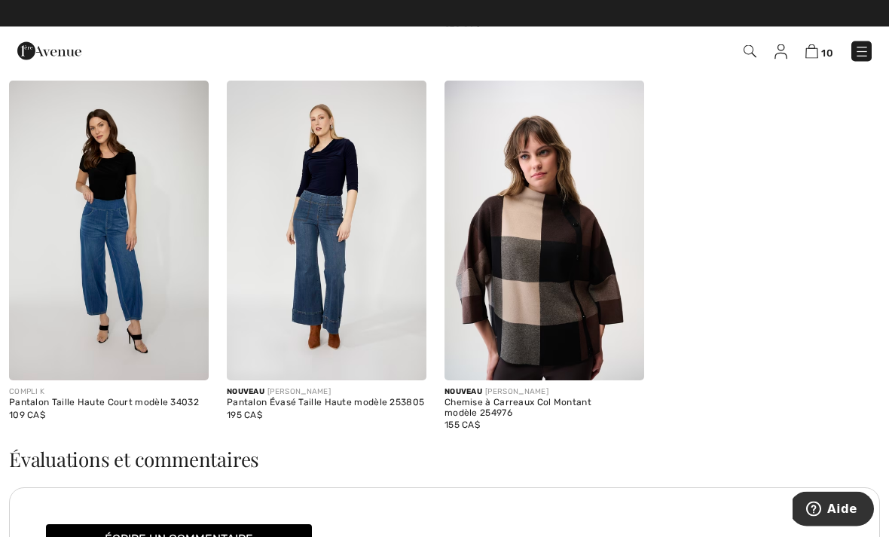
scroll to position [1654, 0]
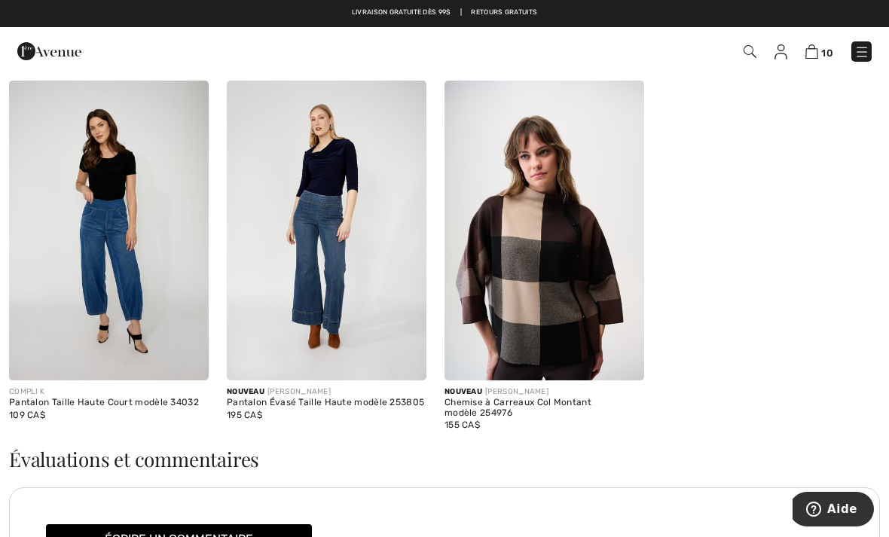
click at [585, 295] on img at bounding box center [545, 231] width 200 height 300
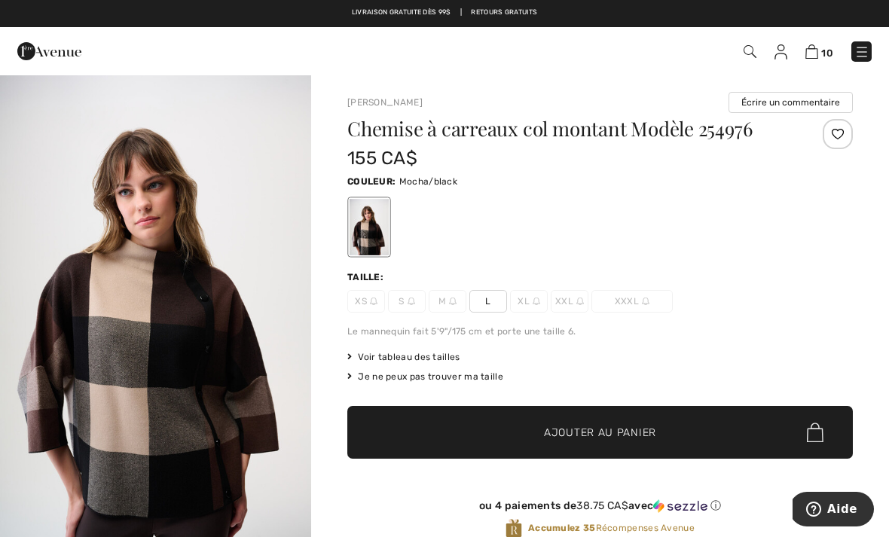
click at [867, 59] on img at bounding box center [861, 51] width 15 height 15
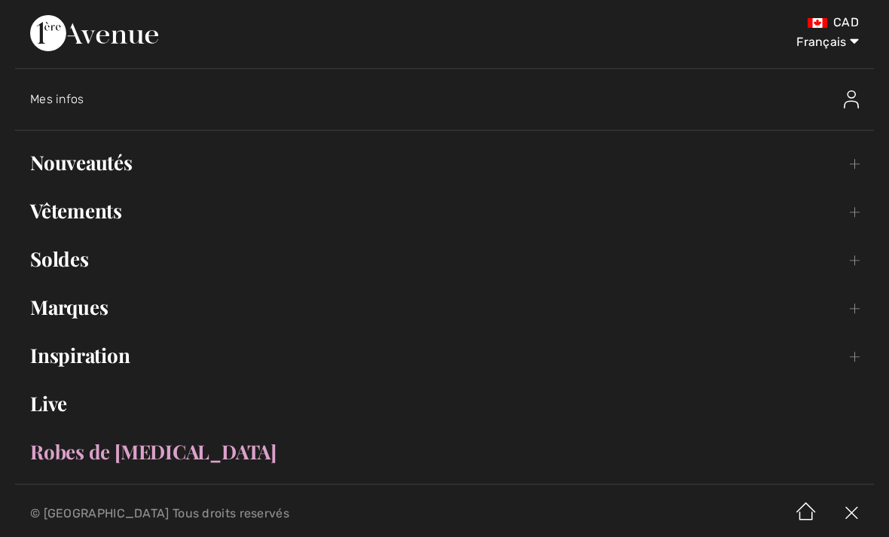
click at [94, 212] on link "Vêtements Toggle submenu" at bounding box center [444, 210] width 859 height 33
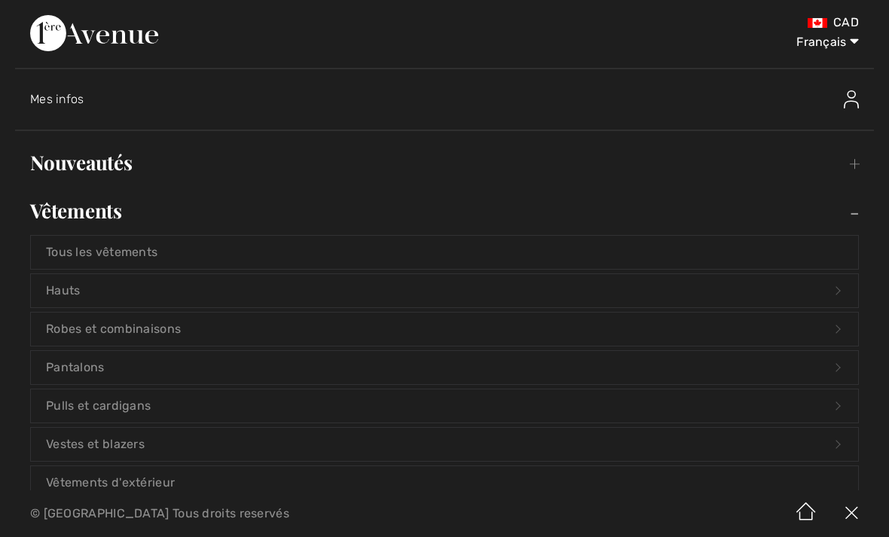
click at [57, 292] on link "Hauts Open submenu" at bounding box center [444, 290] width 827 height 33
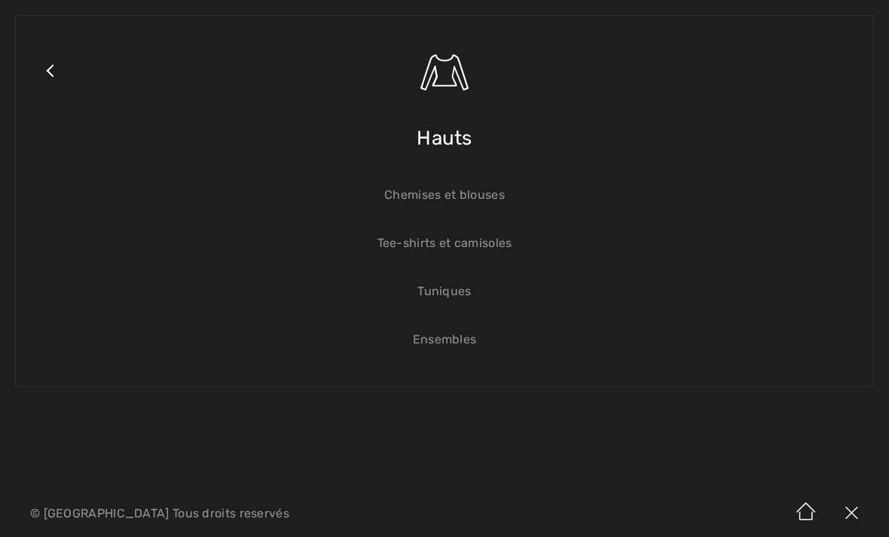
click at [488, 199] on link "Chemises et blouses" at bounding box center [444, 195] width 827 height 33
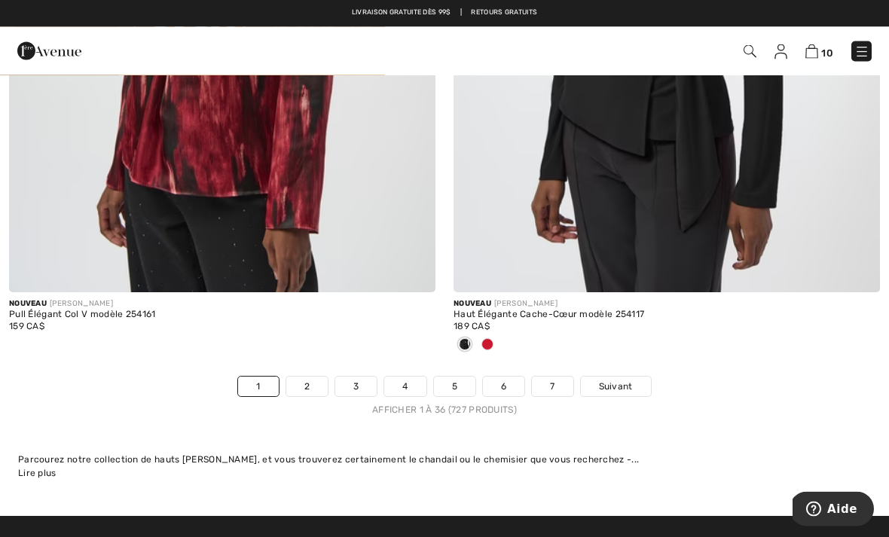
scroll to position [13050, 0]
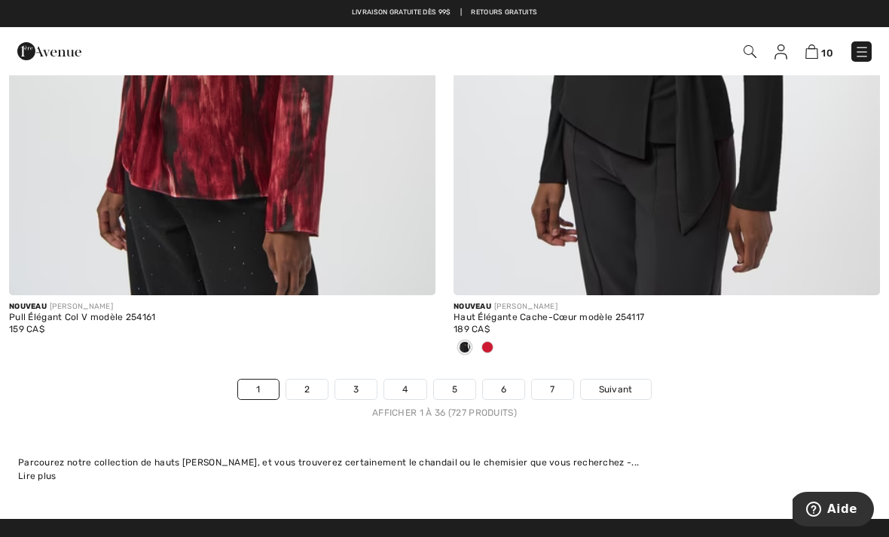
click at [621, 383] on span "Suivant" at bounding box center [616, 390] width 34 height 14
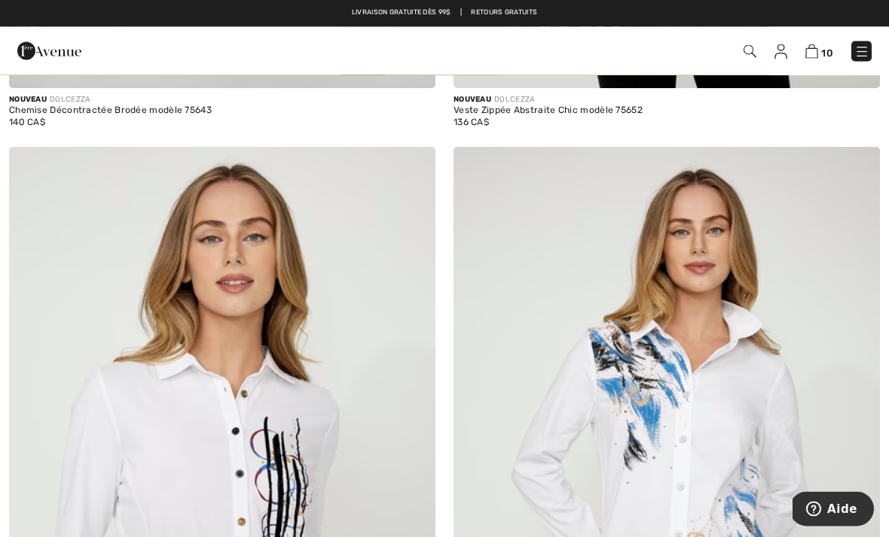
scroll to position [9537, 0]
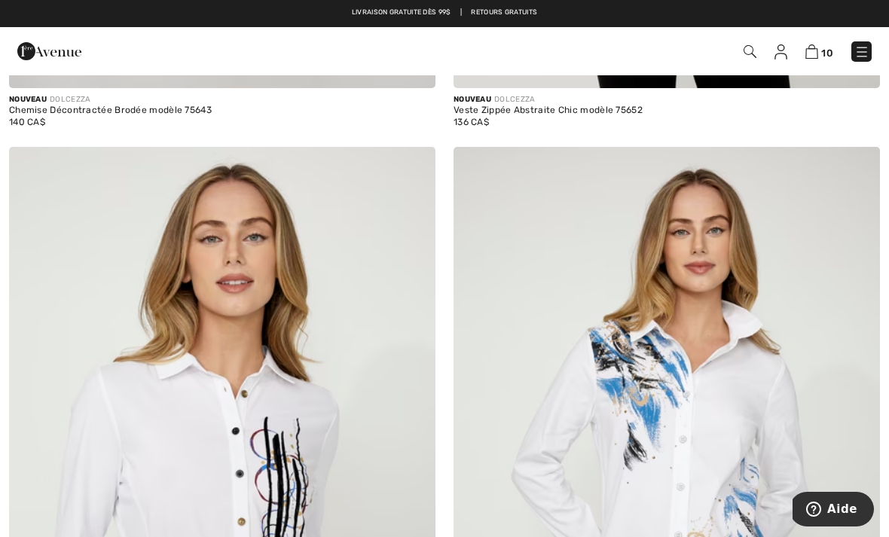
click at [757, 57] on img at bounding box center [750, 51] width 13 height 13
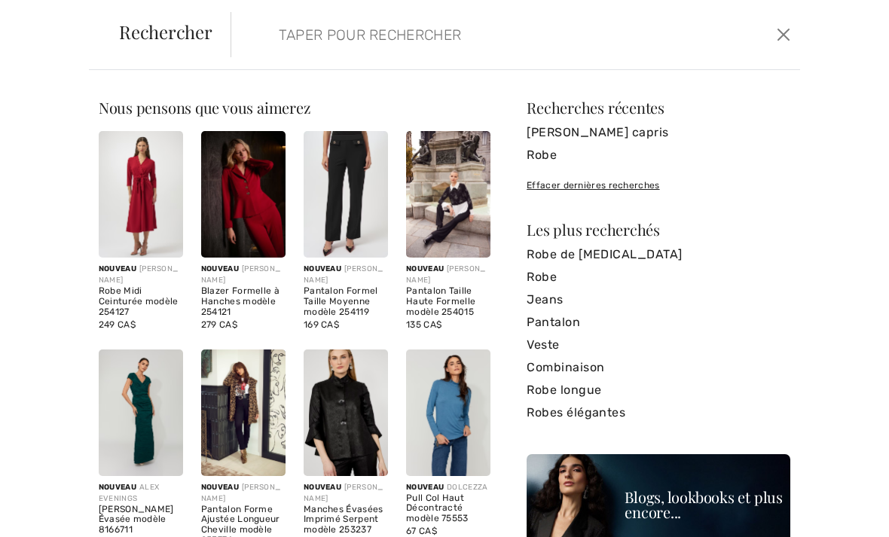
click at [465, 47] on input "search" at bounding box center [457, 34] width 379 height 45
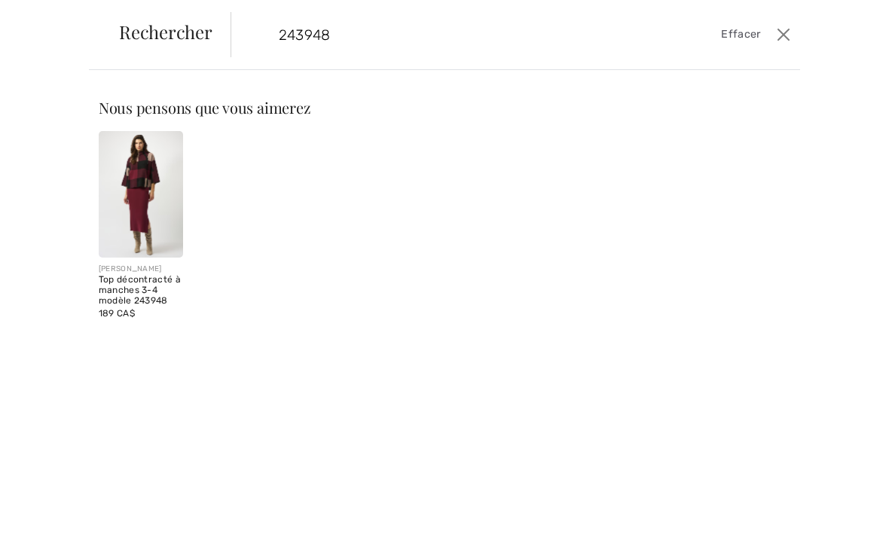
type input "243948"
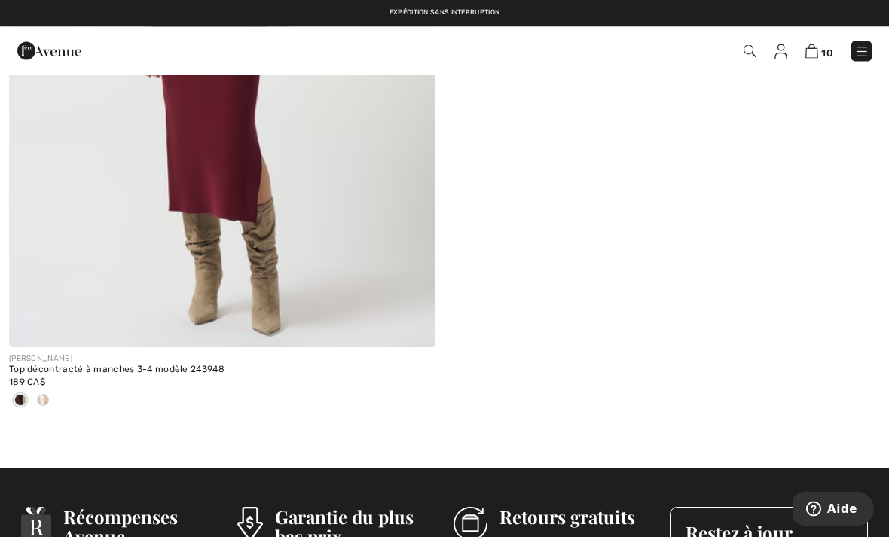
click at [41, 402] on span at bounding box center [43, 401] width 12 height 12
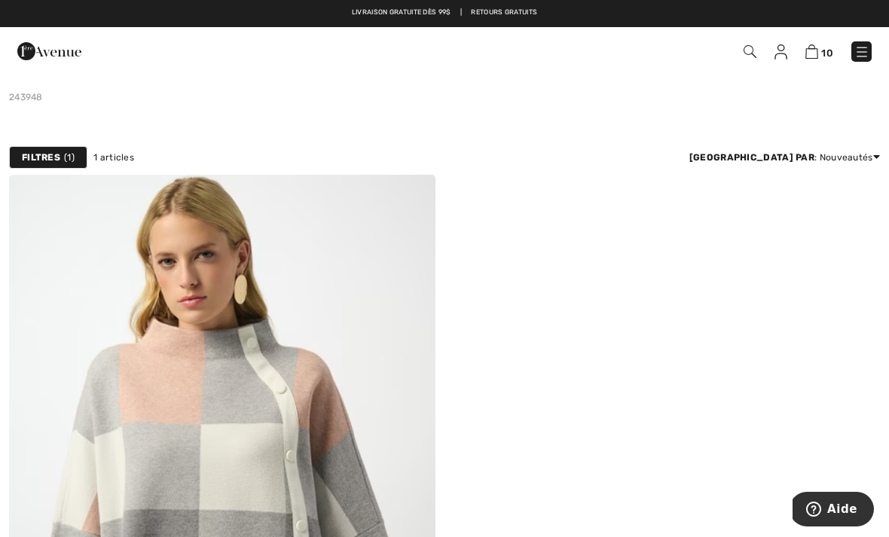
scroll to position [88, 0]
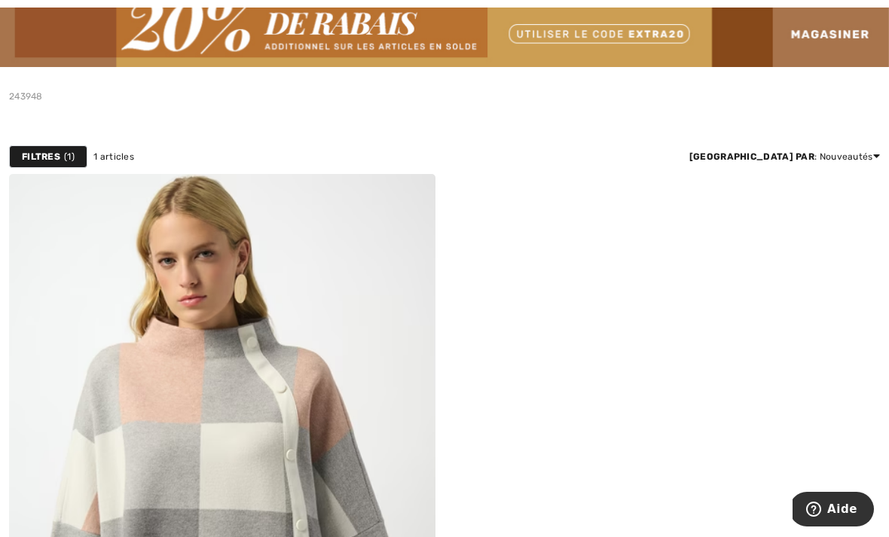
click at [270, 459] on img at bounding box center [222, 494] width 426 height 640
click at [286, 411] on img at bounding box center [222, 494] width 426 height 640
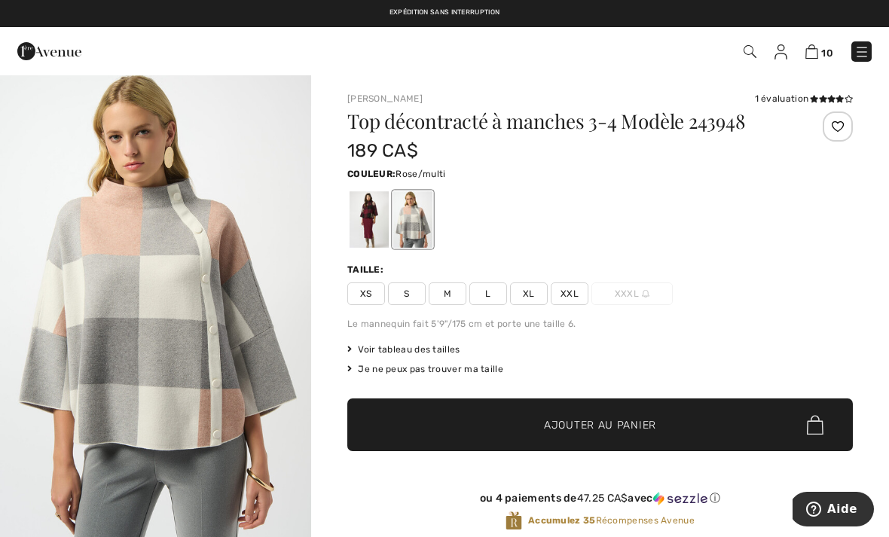
click at [370, 231] on div at bounding box center [369, 219] width 39 height 57
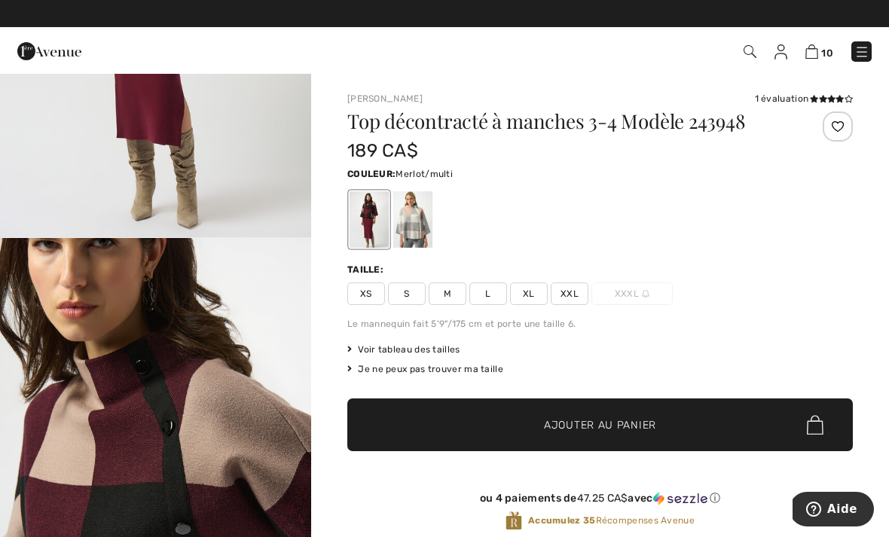
scroll to position [293, 0]
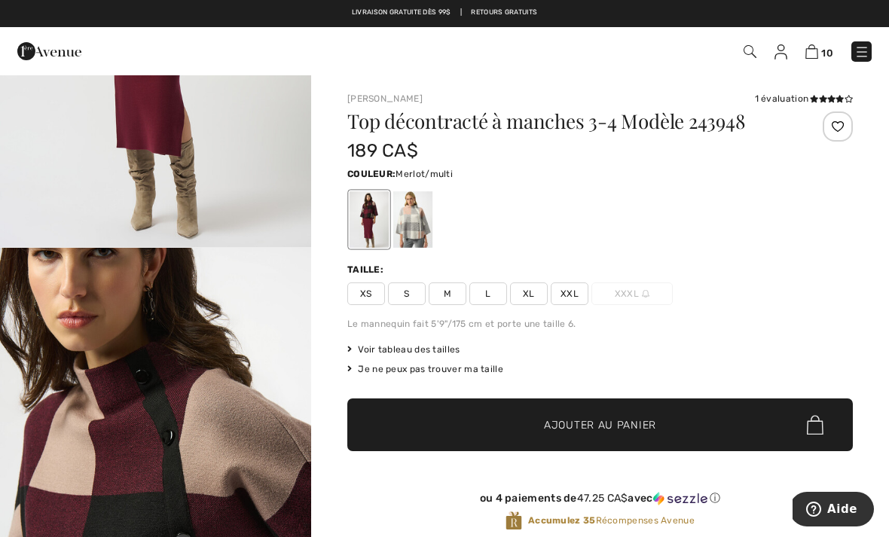
click at [529, 303] on span "XL" at bounding box center [529, 294] width 38 height 23
click at [558, 422] on span "Ajouter au panier" at bounding box center [600, 425] width 112 height 16
click at [418, 225] on div at bounding box center [412, 219] width 39 height 57
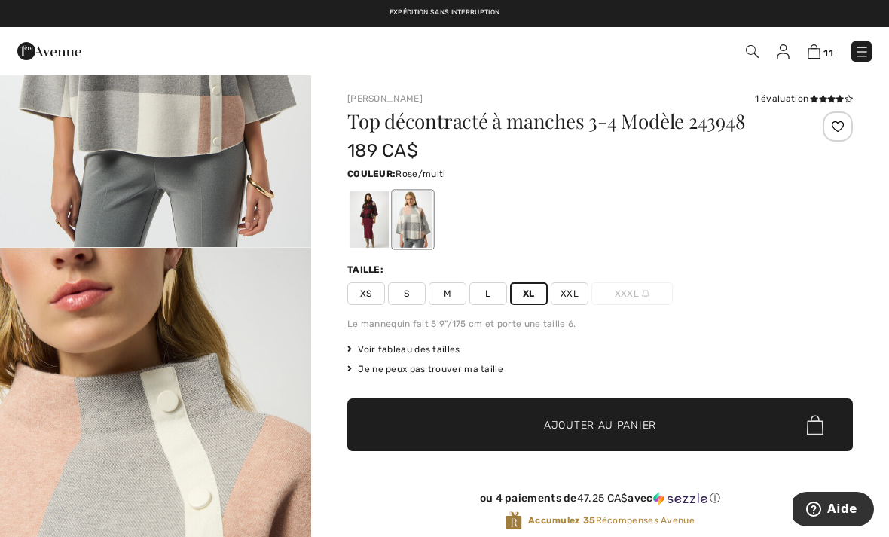
scroll to position [0, 0]
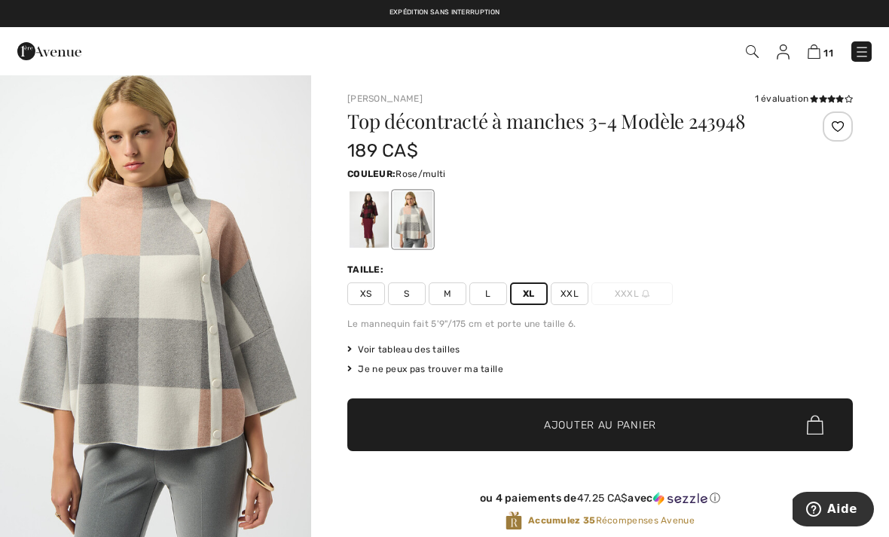
click at [512, 423] on span "✔ Ajouté au panier Ajouter au panier" at bounding box center [600, 425] width 506 height 53
click at [812, 59] on img at bounding box center [812, 51] width 13 height 14
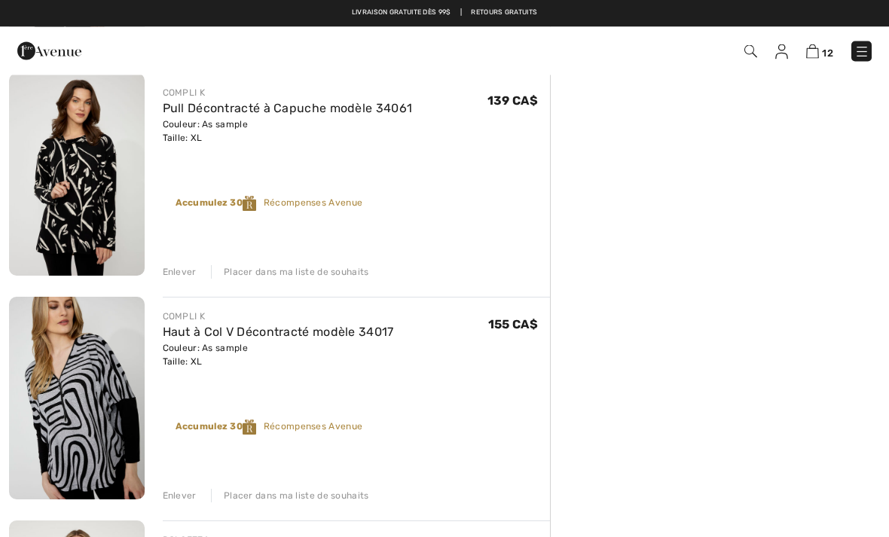
scroll to position [1017, 0]
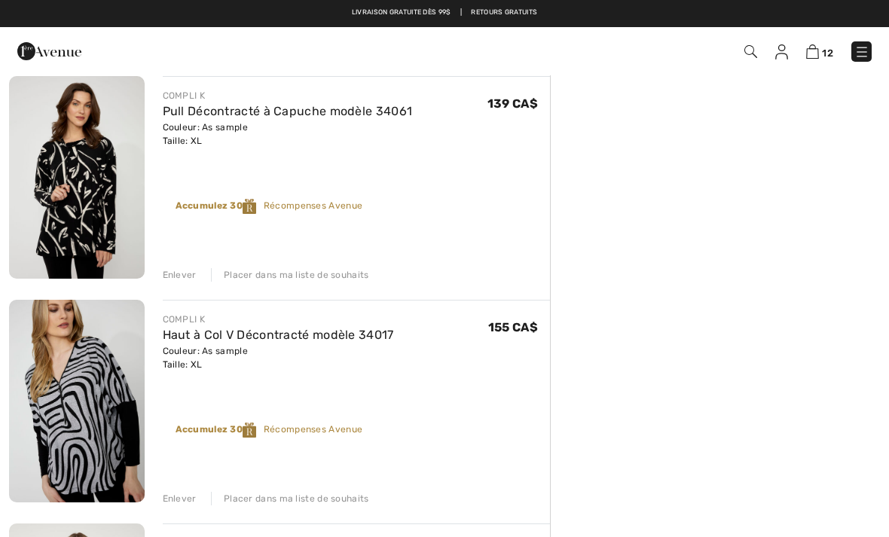
click at [754, 52] on img at bounding box center [750, 51] width 13 height 13
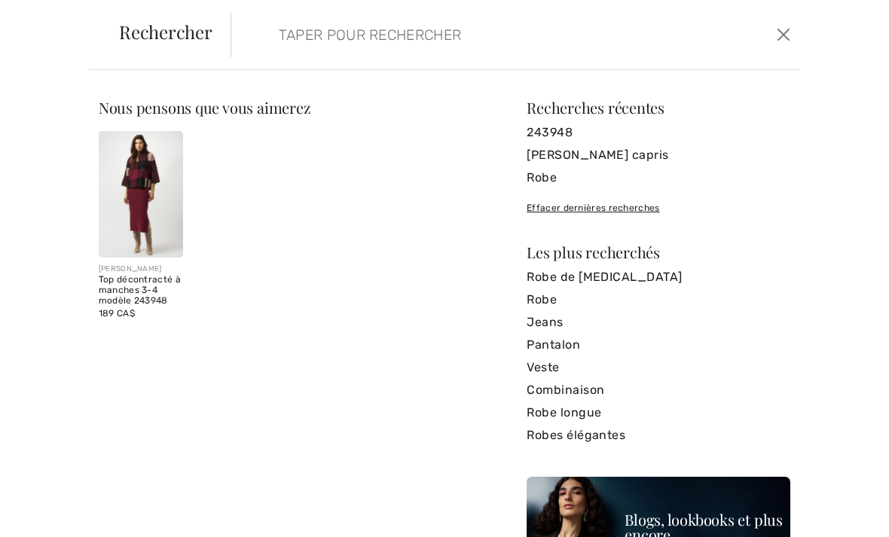
click at [435, 32] on input "search" at bounding box center [457, 34] width 379 height 45
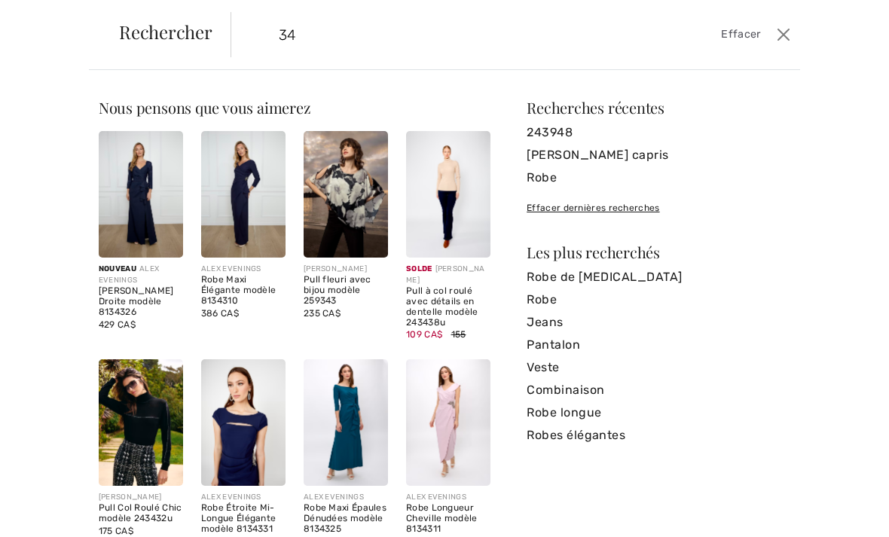
type input "3"
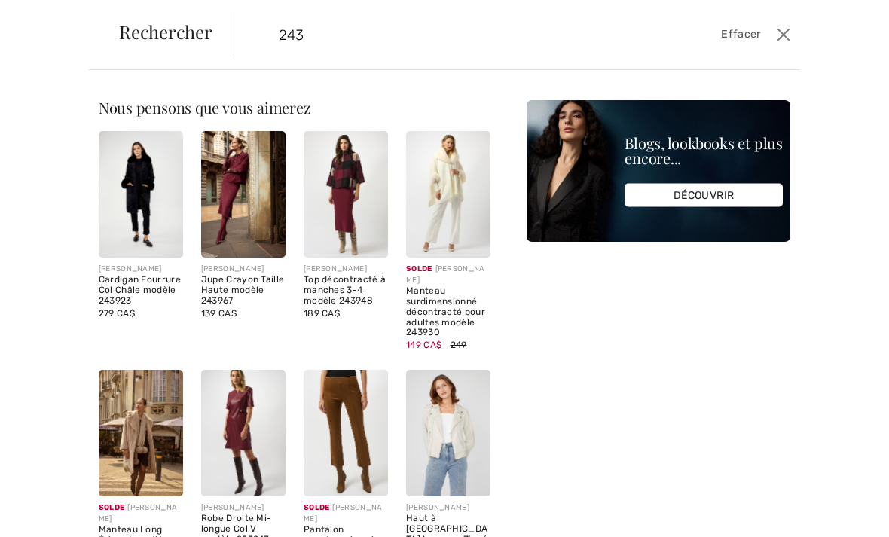
click at [343, 41] on input "243" at bounding box center [457, 34] width 379 height 45
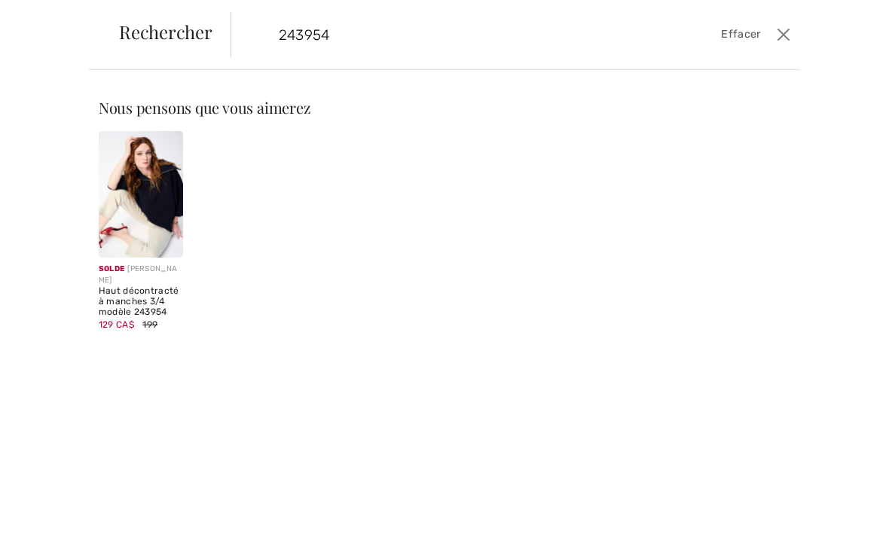
type input "243954"
click at [169, 170] on img at bounding box center [141, 194] width 84 height 127
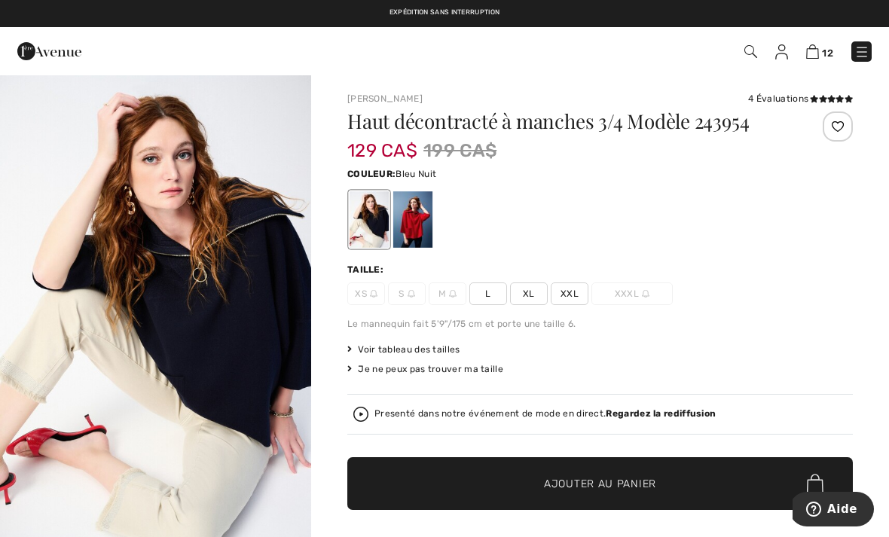
click at [415, 224] on div at bounding box center [412, 219] width 39 height 57
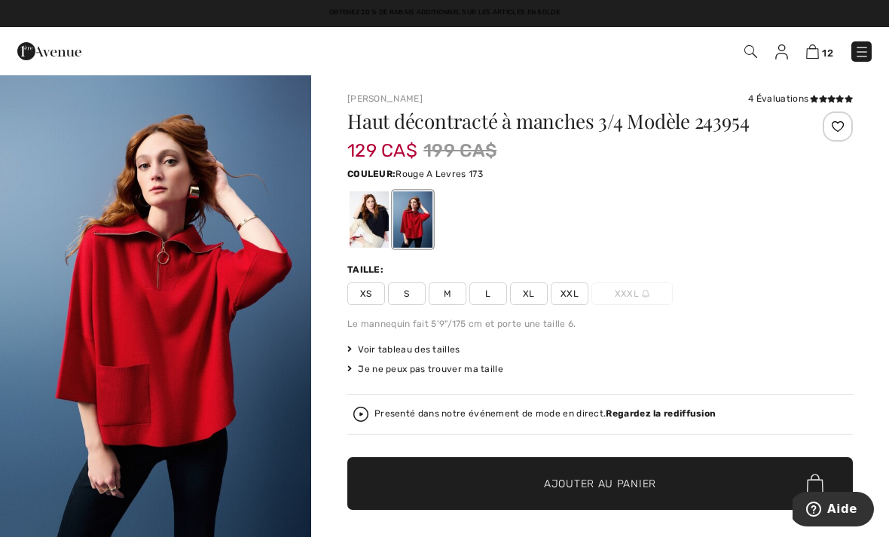
click at [532, 294] on span "XL" at bounding box center [529, 294] width 38 height 23
click at [582, 482] on span "Ajouter au panier" at bounding box center [600, 484] width 112 height 16
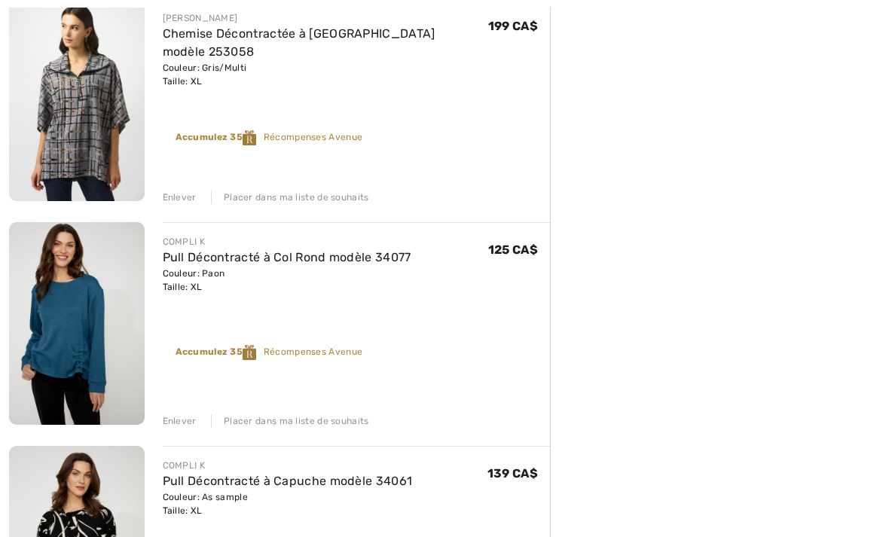
scroll to position [659, 0]
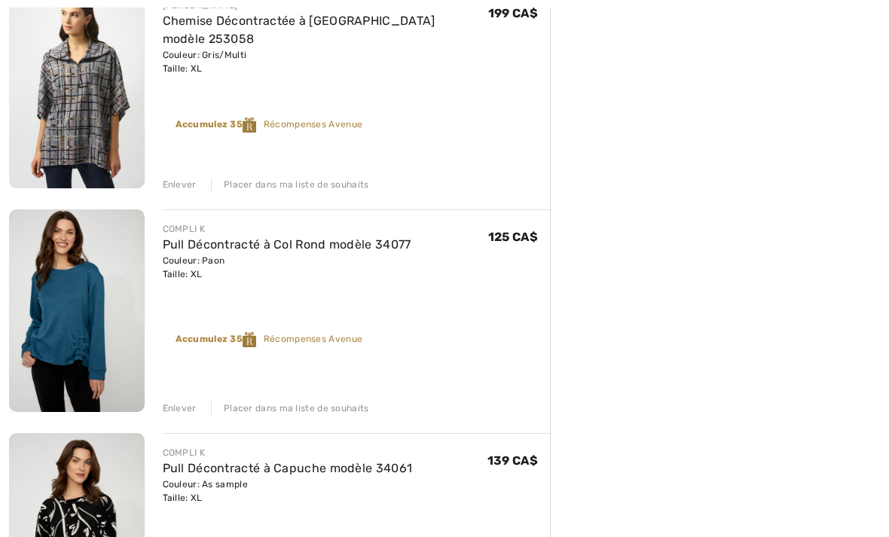
click at [179, 408] on div "Enlever" at bounding box center [180, 409] width 34 height 14
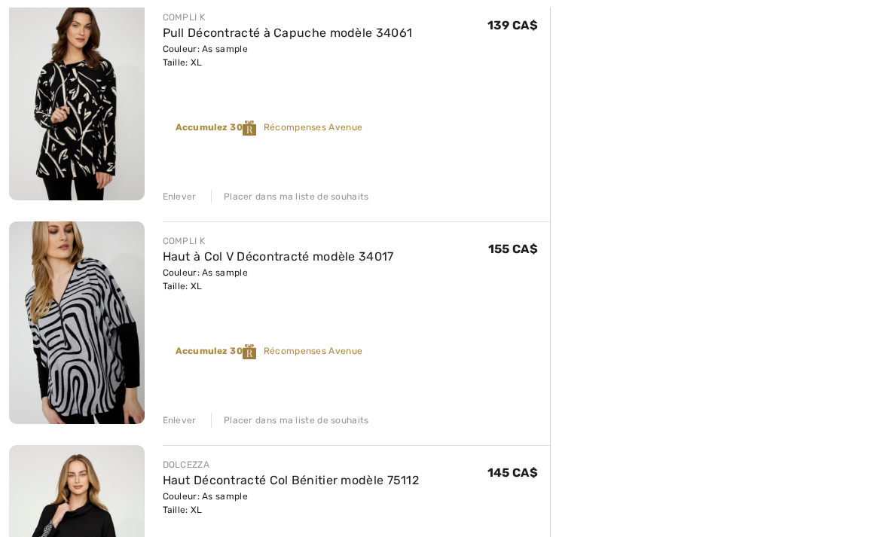
scroll to position [871, 0]
click at [179, 426] on div "Enlever" at bounding box center [180, 421] width 34 height 14
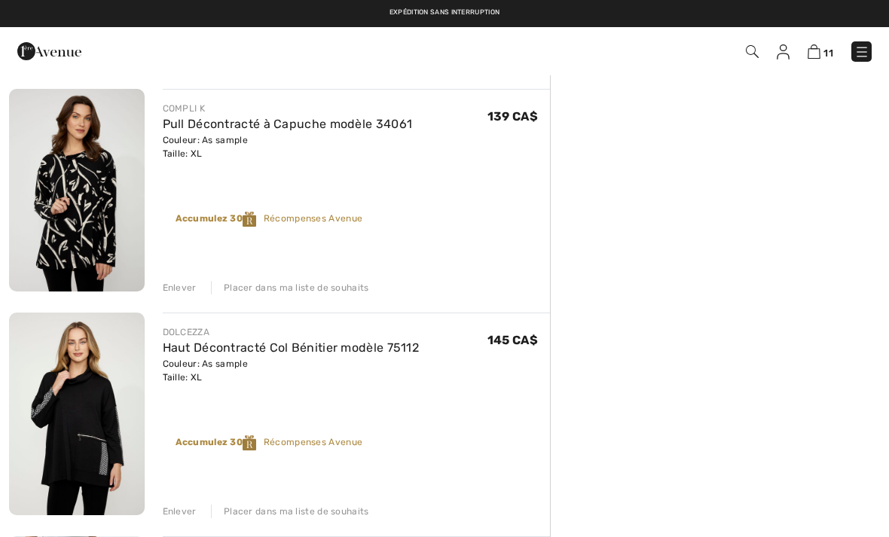
scroll to position [779, 0]
click at [820, 54] on img at bounding box center [814, 51] width 13 height 14
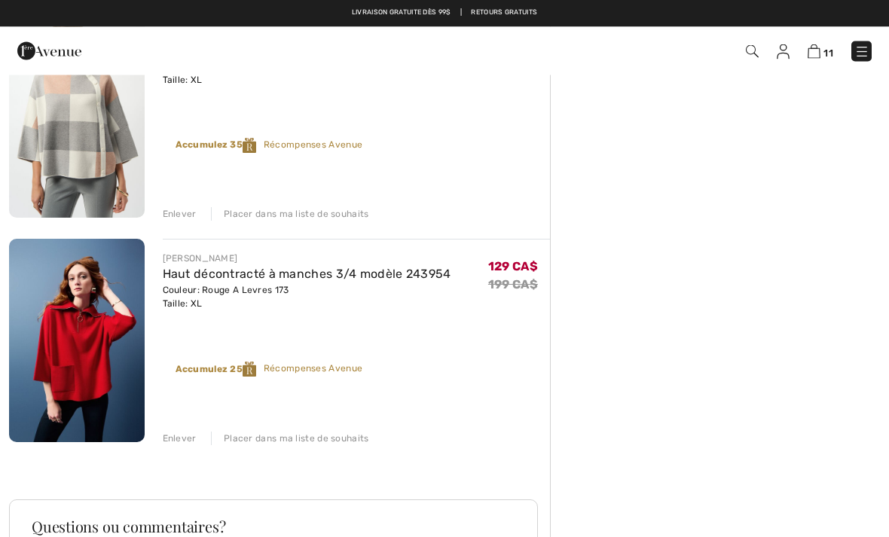
scroll to position [2195, 0]
click at [182, 436] on div "Enlever" at bounding box center [180, 440] width 34 height 14
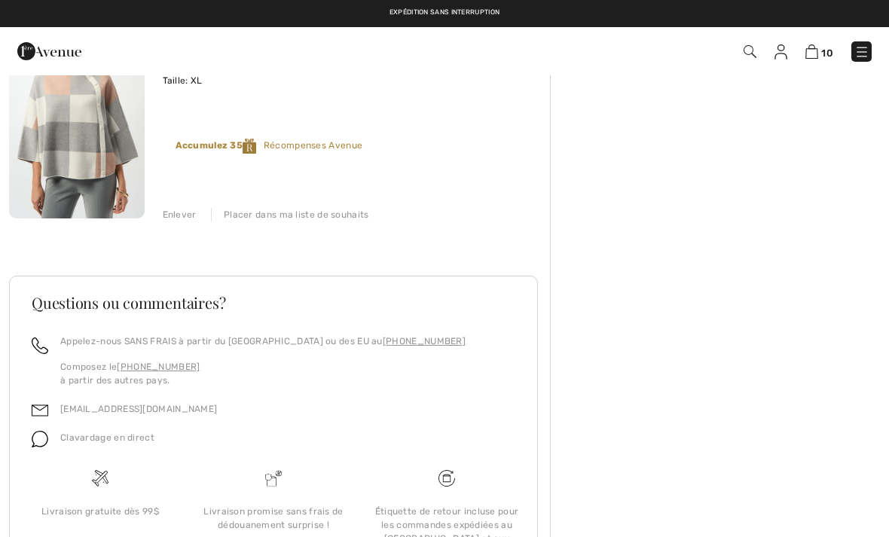
click at [866, 51] on img at bounding box center [861, 51] width 15 height 15
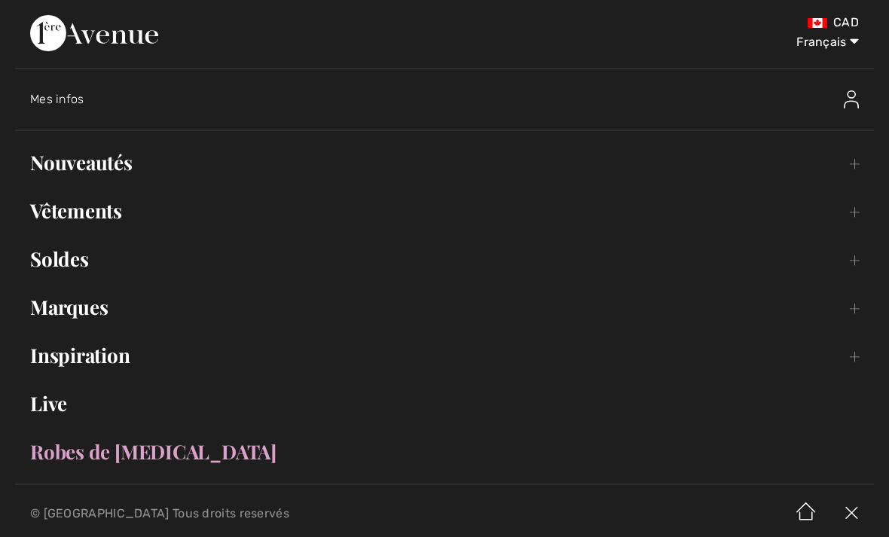
click at [109, 170] on link "Nouveautés Toggle submenu" at bounding box center [444, 162] width 859 height 33
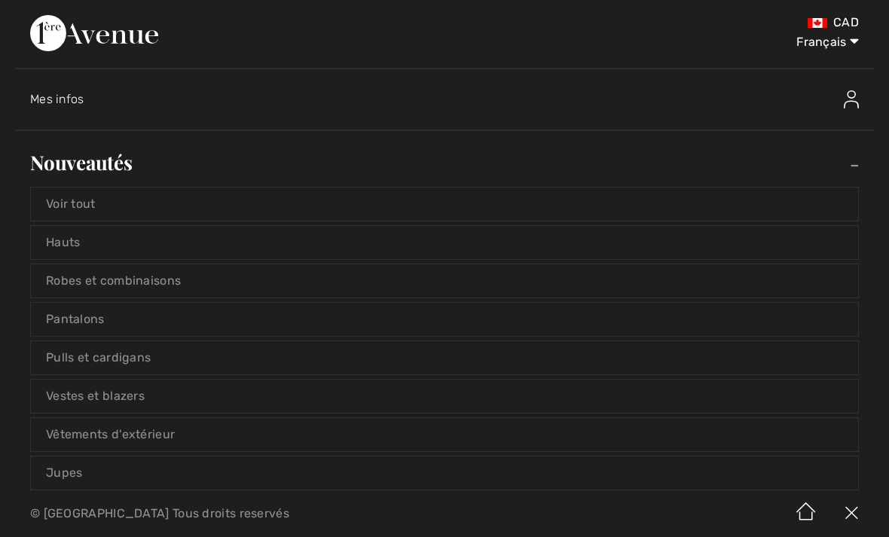
click at [69, 237] on link "Hauts" at bounding box center [444, 242] width 827 height 33
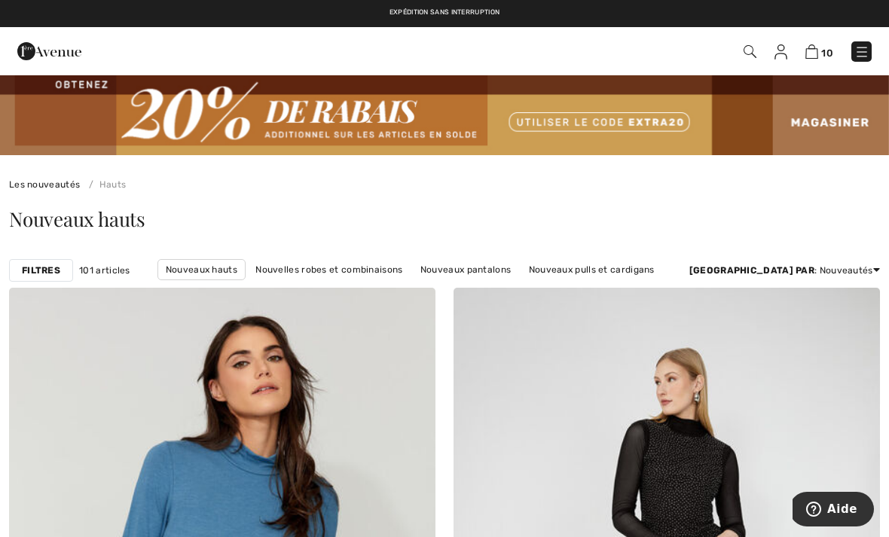
click at [787, 56] on img at bounding box center [781, 51] width 13 height 15
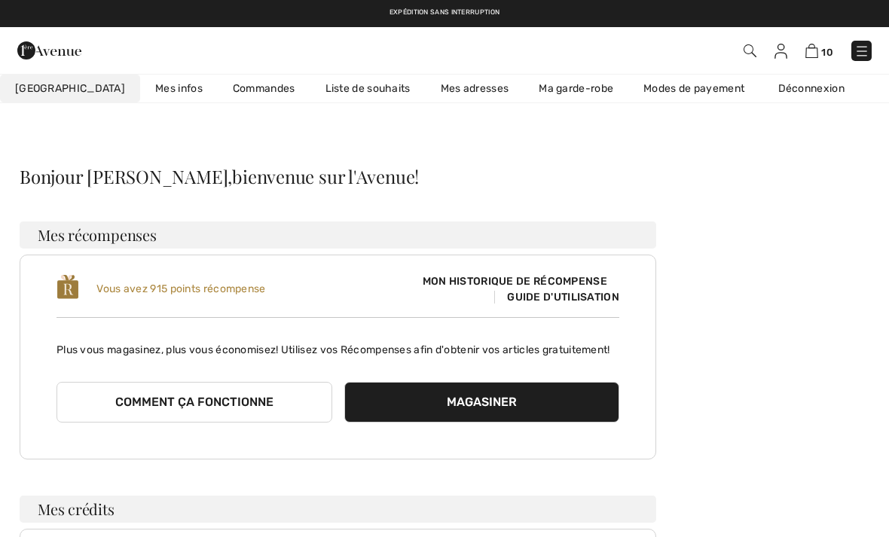
click at [341, 95] on link "Liste de souhaits" at bounding box center [367, 89] width 115 height 28
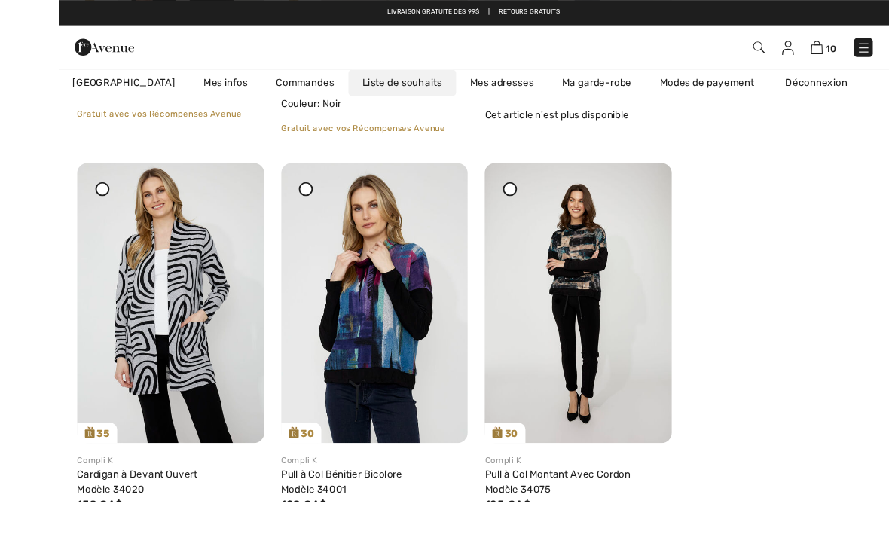
scroll to position [1558, 0]
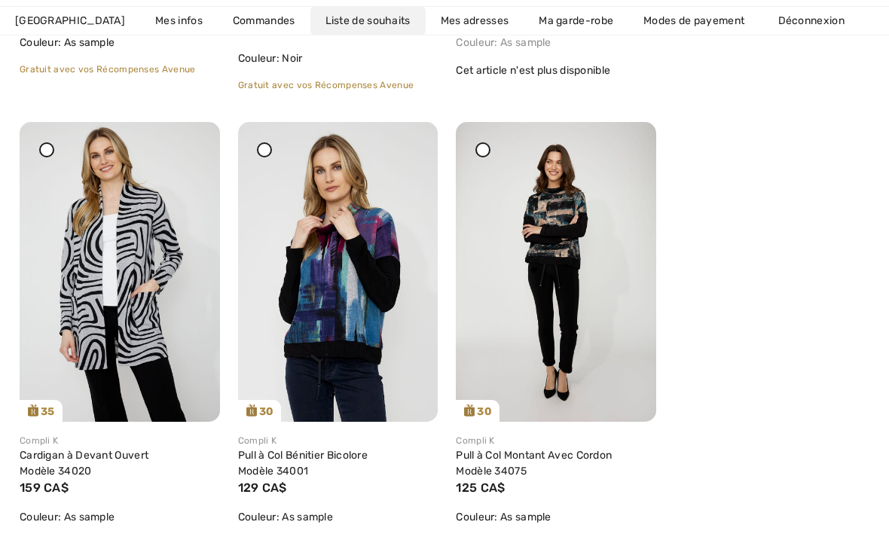
click at [487, 152] on div at bounding box center [482, 149] width 15 height 15
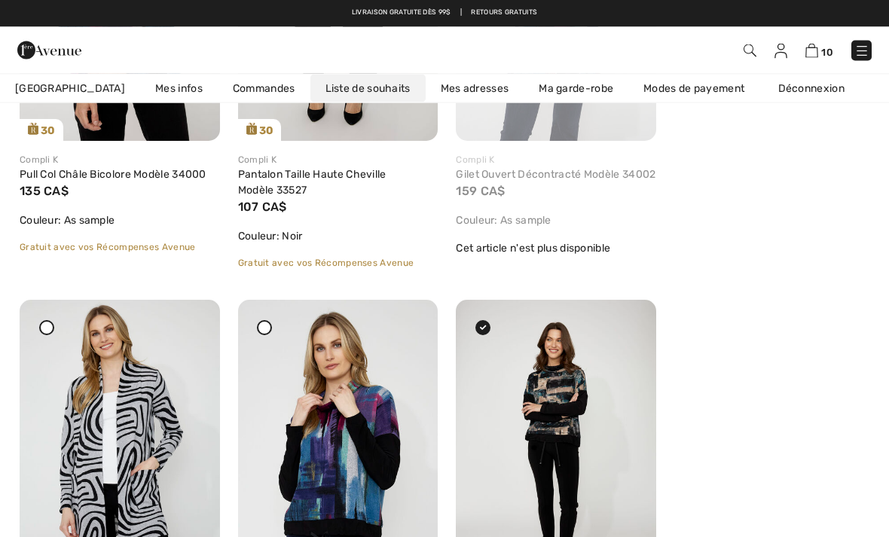
scroll to position [1380, 0]
click at [487, 333] on div at bounding box center [482, 327] width 15 height 15
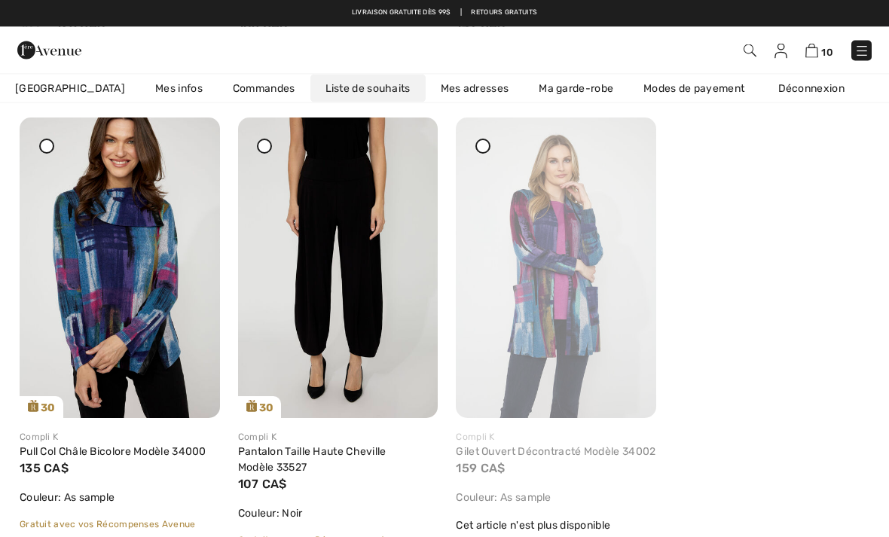
scroll to position [1102, 0]
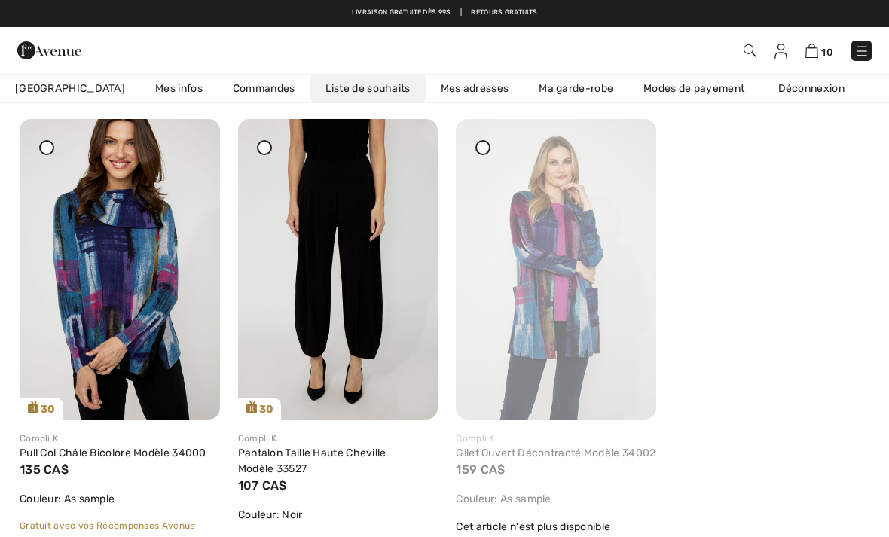
click at [860, 57] on img at bounding box center [861, 51] width 15 height 15
